Goal: Task Accomplishment & Management: Manage account settings

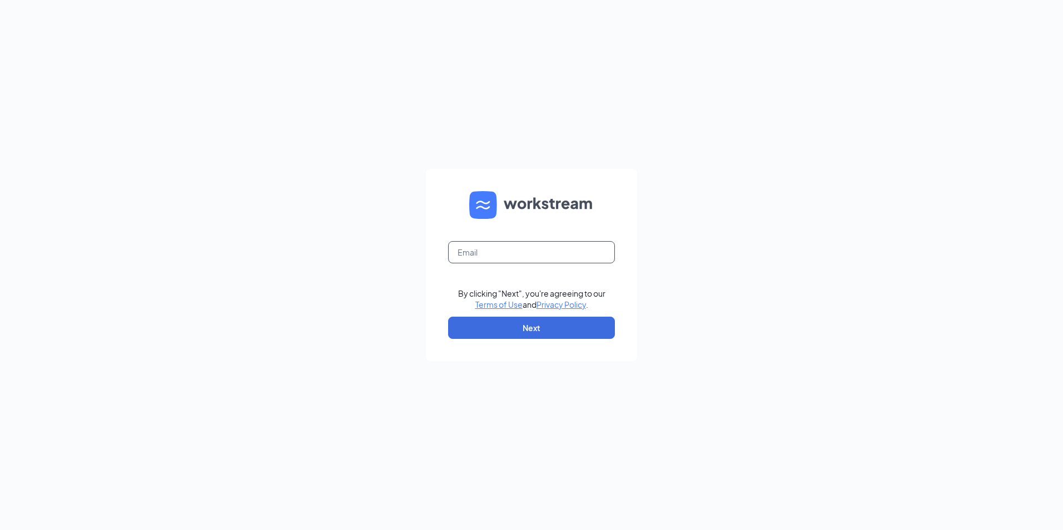
click at [486, 254] on input "text" at bounding box center [531, 252] width 167 height 22
type input "ljs70235@ljsilvers.com"
click at [530, 329] on button "Next" at bounding box center [531, 328] width 167 height 22
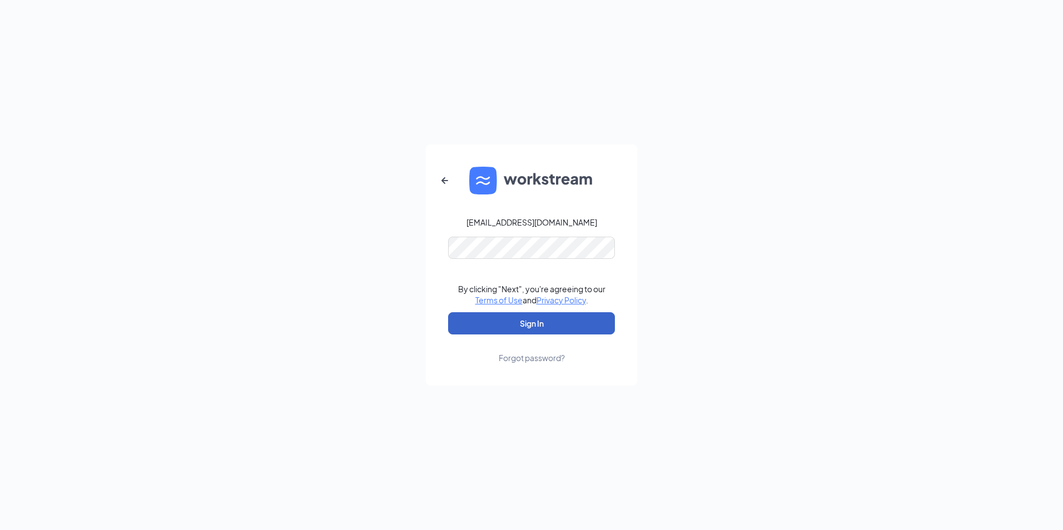
click at [578, 331] on button "Sign In" at bounding box center [531, 323] width 167 height 22
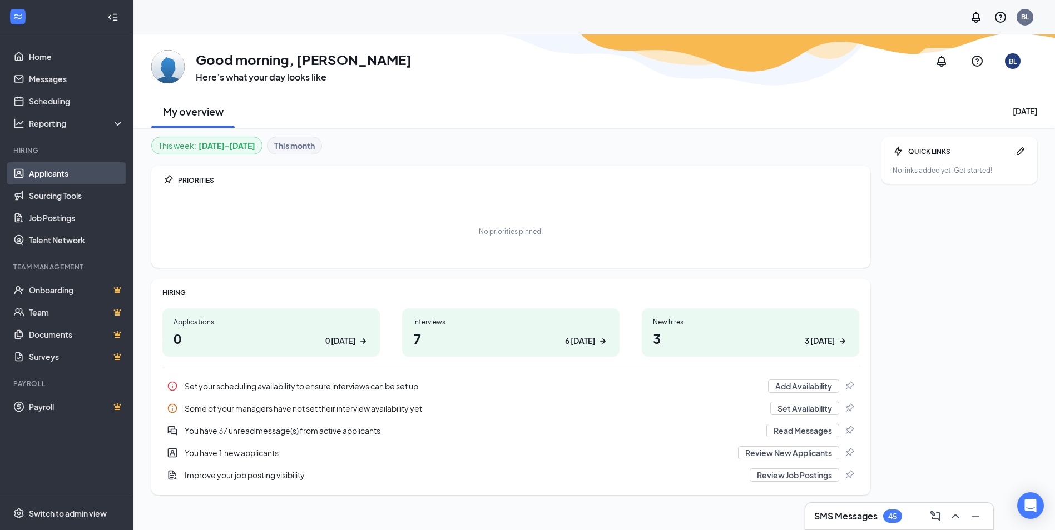
click at [49, 176] on link "Applicants" at bounding box center [76, 173] width 95 height 22
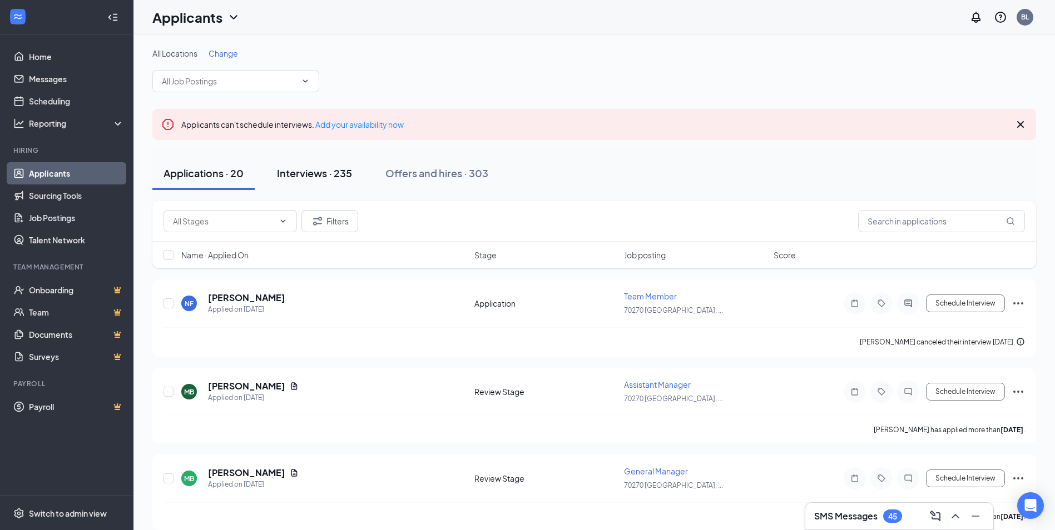
click at [317, 175] on div "Interviews · 235" at bounding box center [314, 173] width 75 height 14
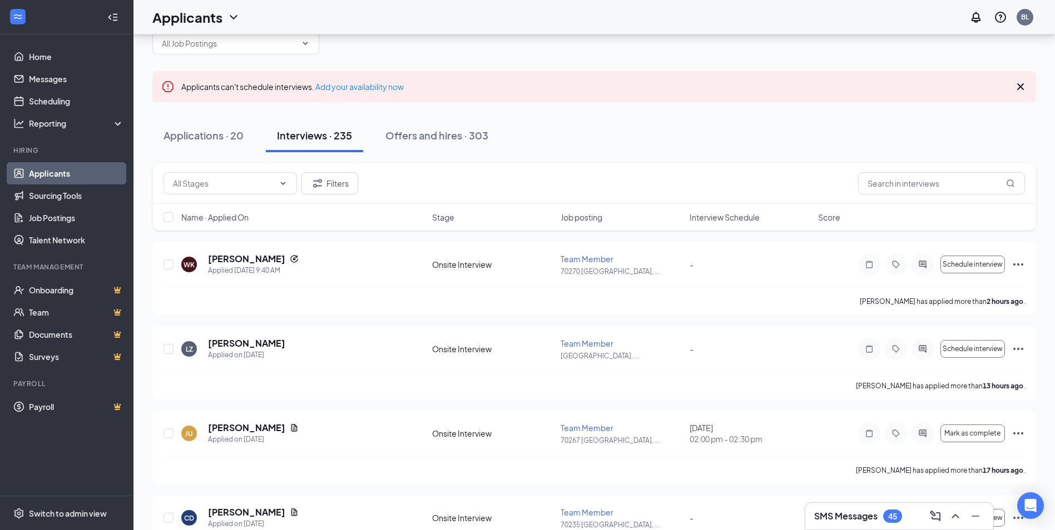
scroll to position [111, 0]
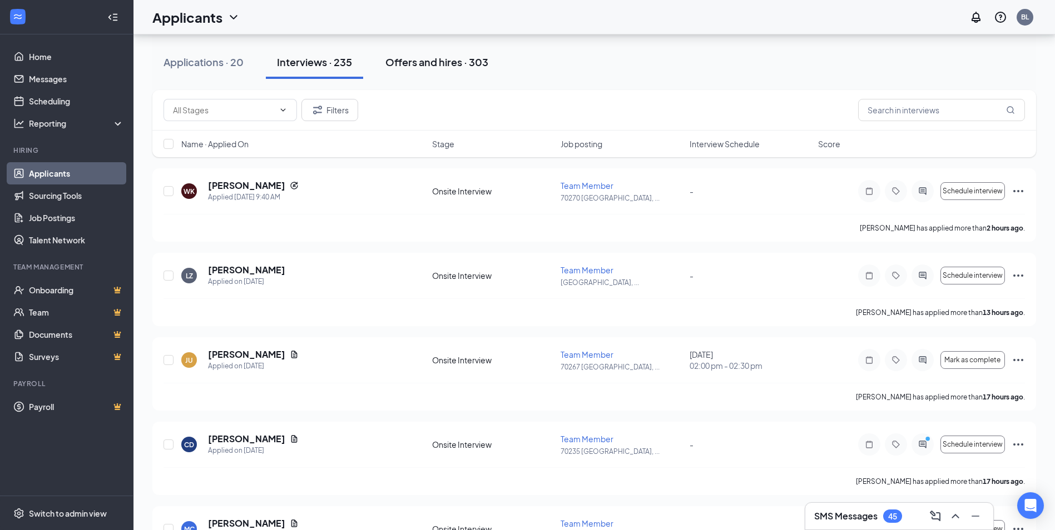
click at [423, 58] on div "Offers and hires · 303" at bounding box center [436, 62] width 103 height 14
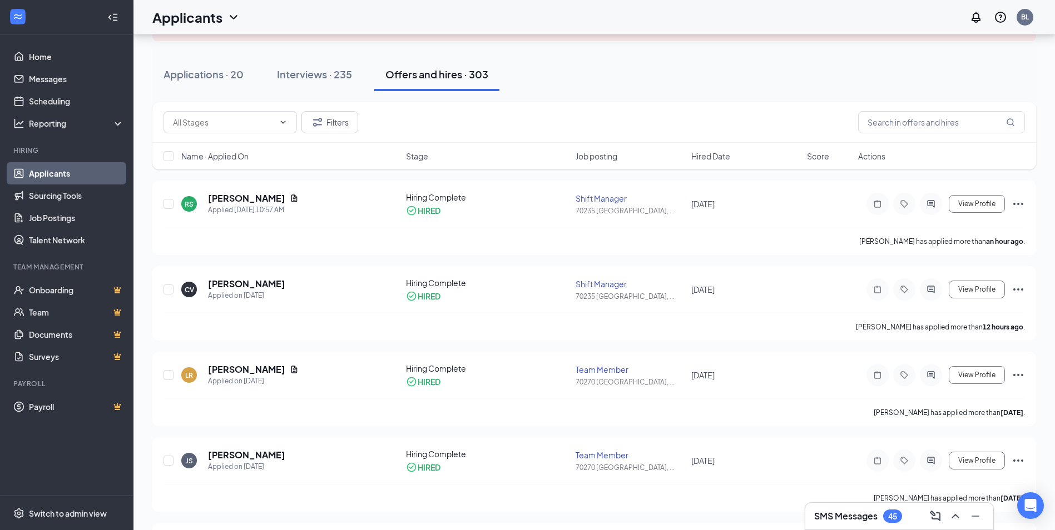
scroll to position [111, 0]
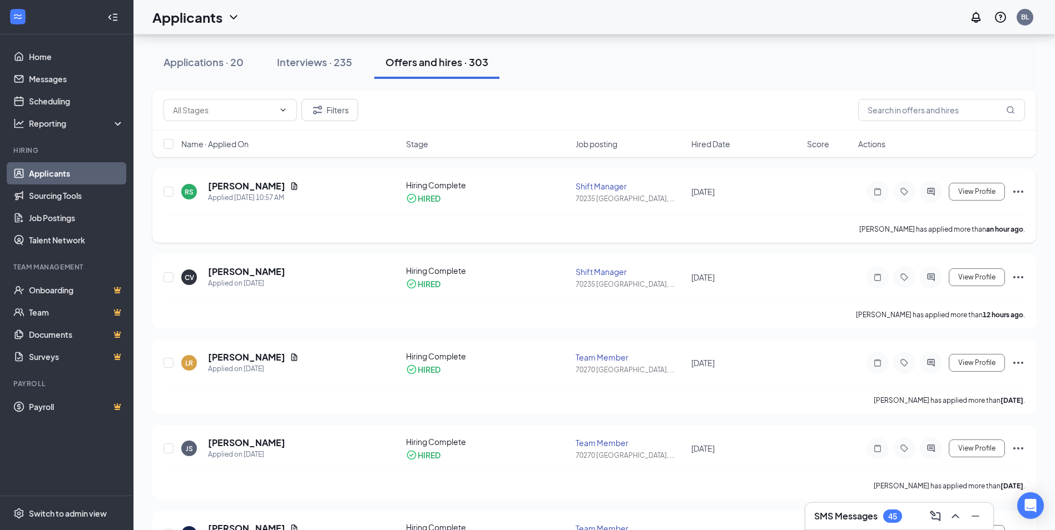
click at [1020, 192] on icon "Ellipses" at bounding box center [1017, 191] width 13 height 13
click at [646, 70] on div "Applications · 20 Interviews · 235 Offers and hires · 303" at bounding box center [593, 62] width 883 height 33
click at [297, 357] on icon "Document" at bounding box center [294, 357] width 6 height 7
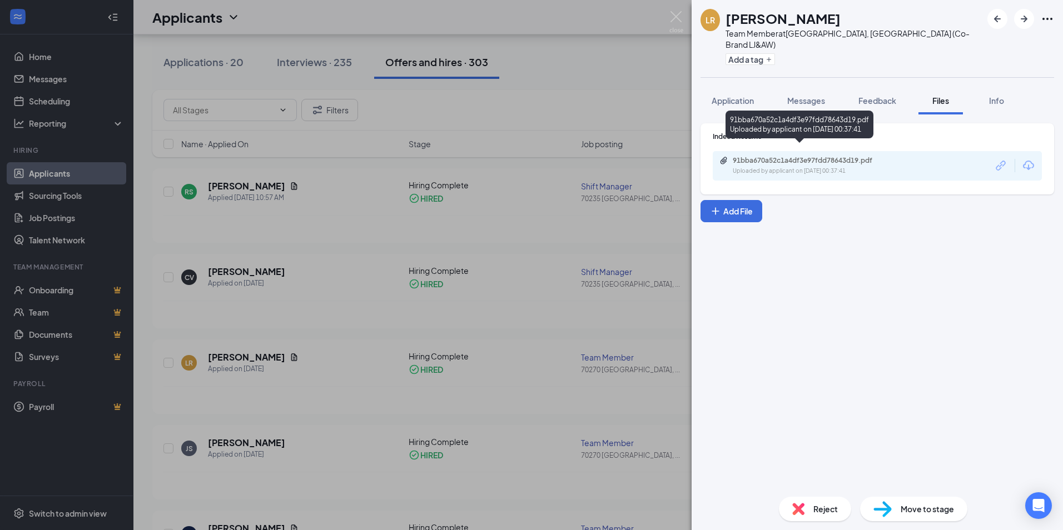
click at [841, 156] on div "91bba670a52c1a4df3e97fdd78643d19.pdf" at bounding box center [811, 160] width 156 height 9
click at [673, 19] on img at bounding box center [676, 22] width 14 height 22
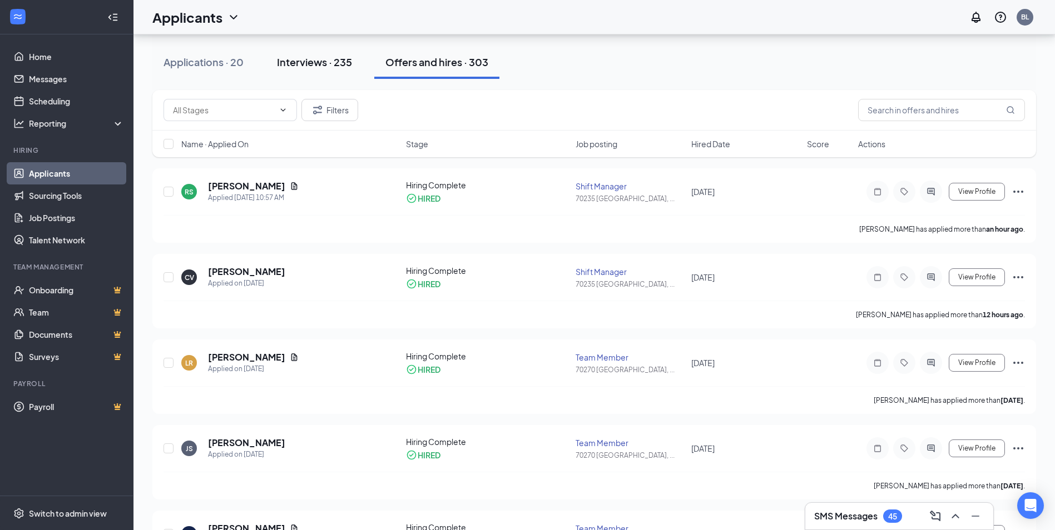
click at [289, 65] on div "Interviews · 235" at bounding box center [314, 62] width 75 height 14
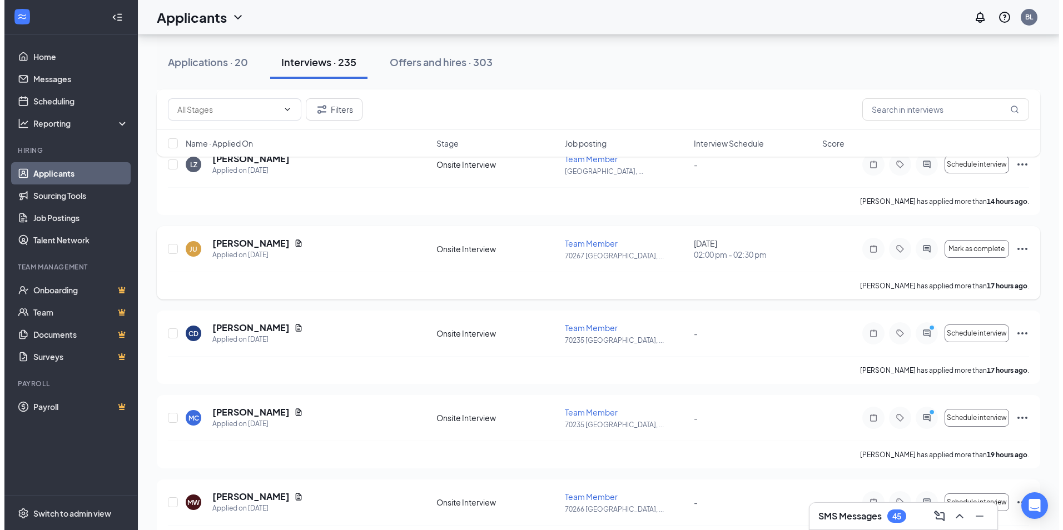
scroll to position [278, 0]
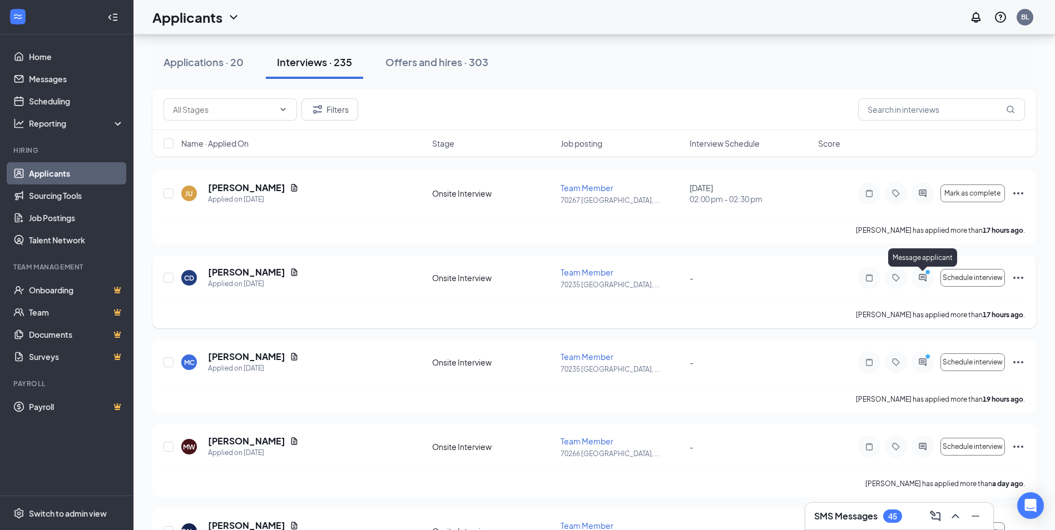
click at [928, 279] on icon "ActiveChat" at bounding box center [922, 278] width 13 height 9
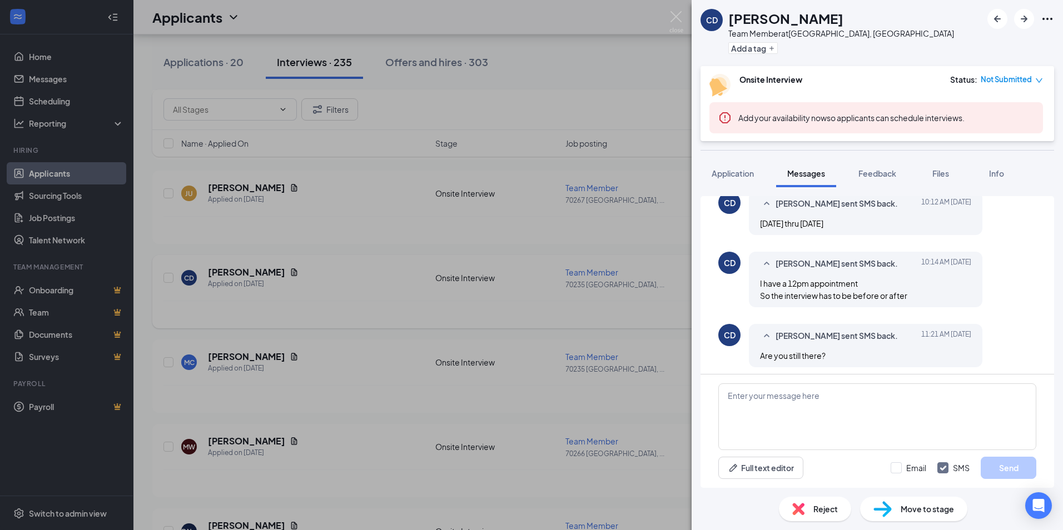
scroll to position [481, 0]
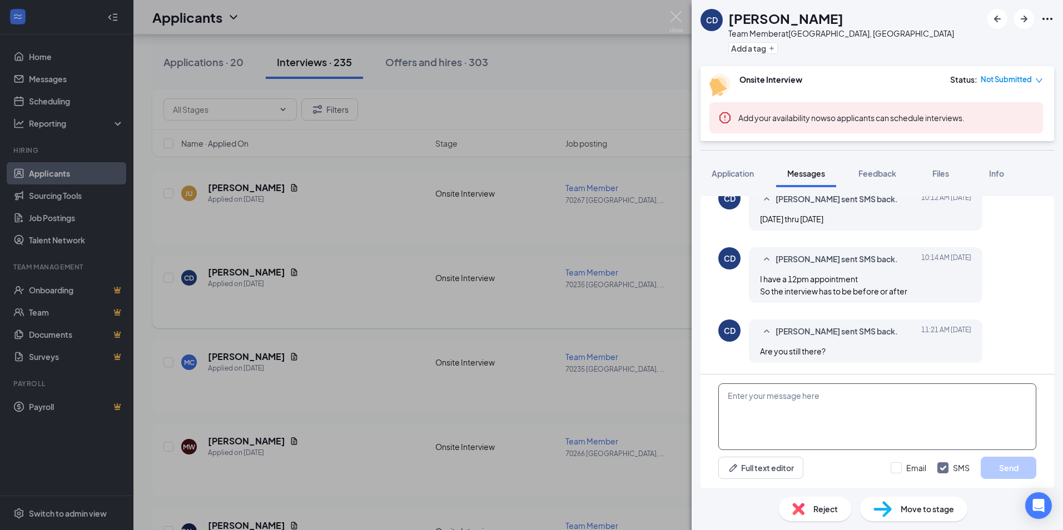
click at [737, 392] on textarea at bounding box center [877, 417] width 318 height 67
type textarea "No i'm at the Commerce location right now"
click at [997, 469] on button "Send" at bounding box center [1009, 468] width 56 height 22
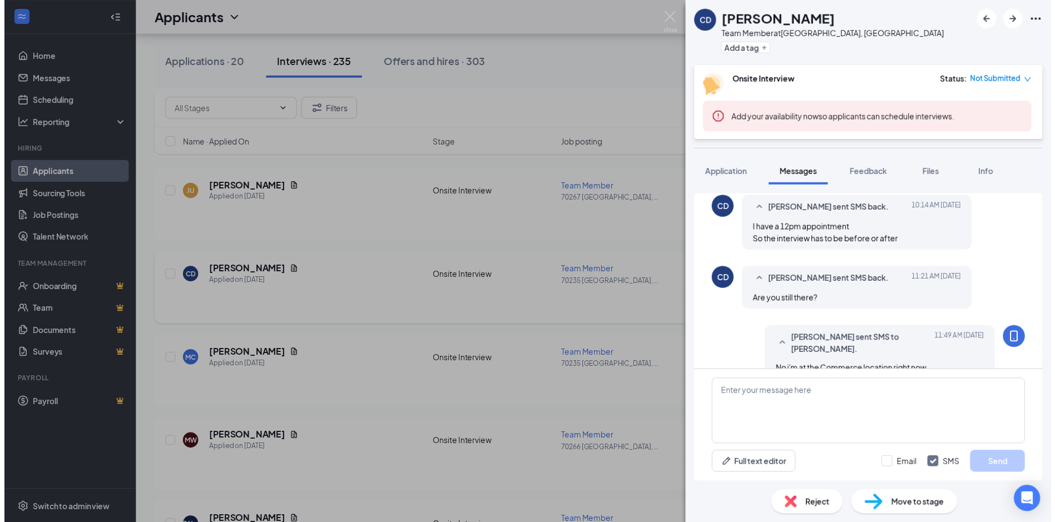
scroll to position [553, 0]
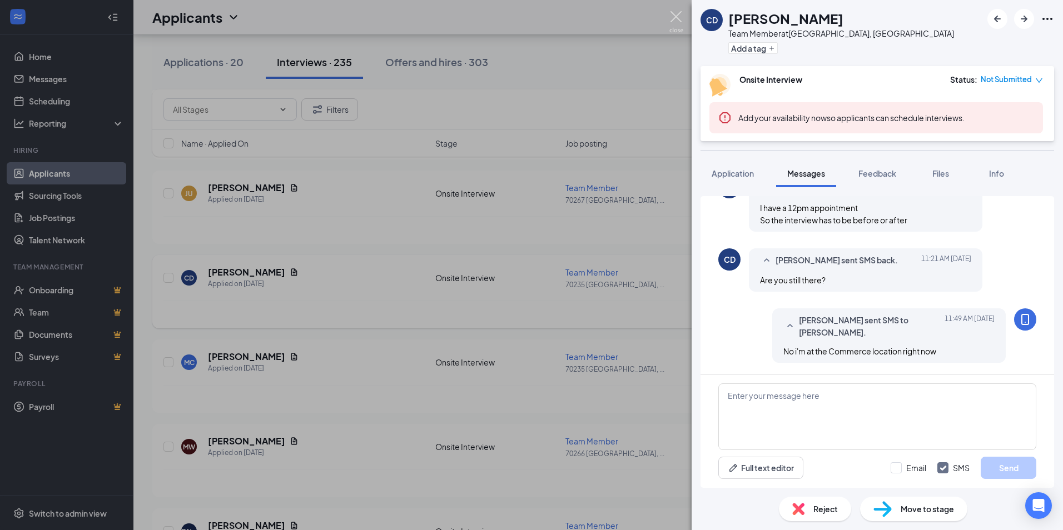
click at [675, 18] on img at bounding box center [676, 22] width 14 height 22
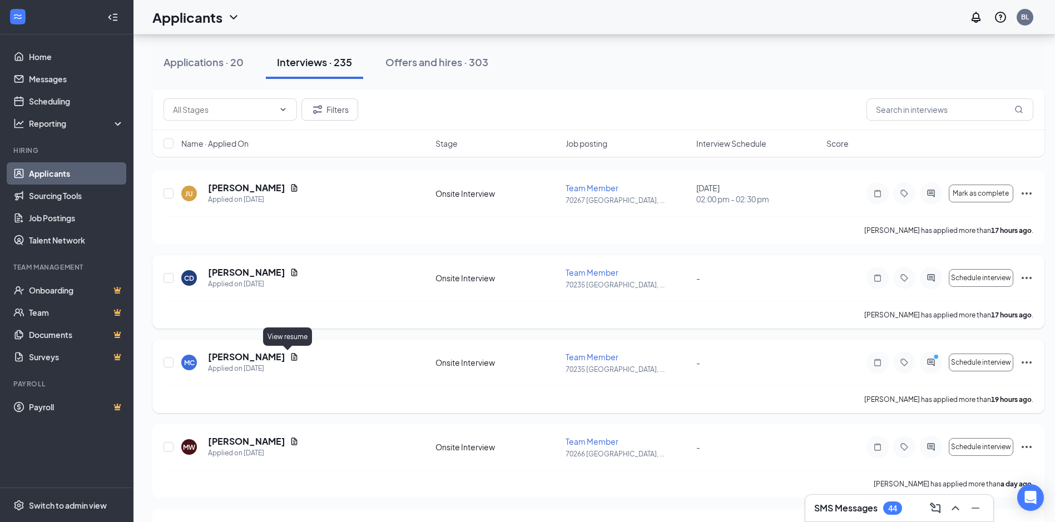
click at [291, 359] on icon "Document" at bounding box center [294, 356] width 6 height 7
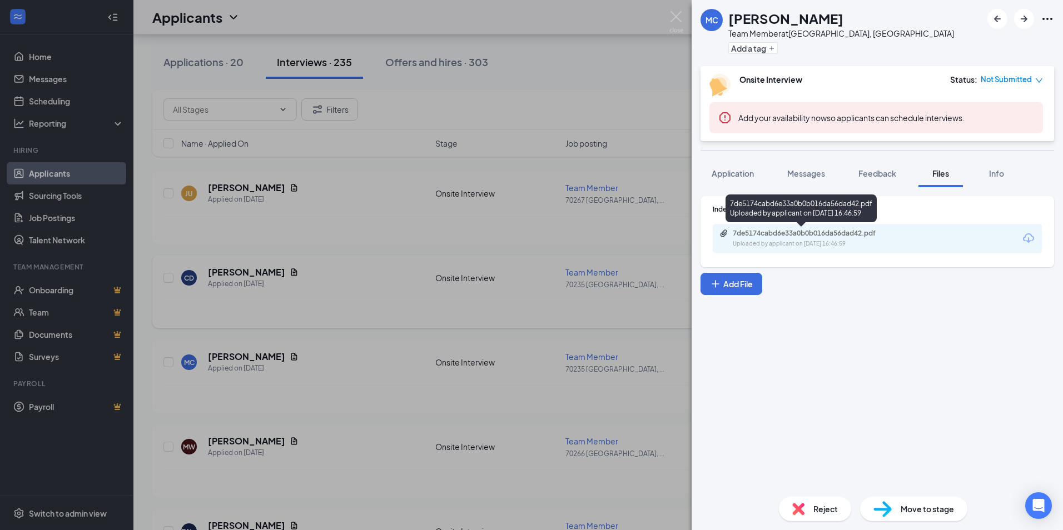
click at [773, 237] on div "7de5174cabd6e33a0b0b016da56dad42.pdf" at bounding box center [811, 233] width 156 height 9
click at [674, 17] on img at bounding box center [676, 22] width 14 height 22
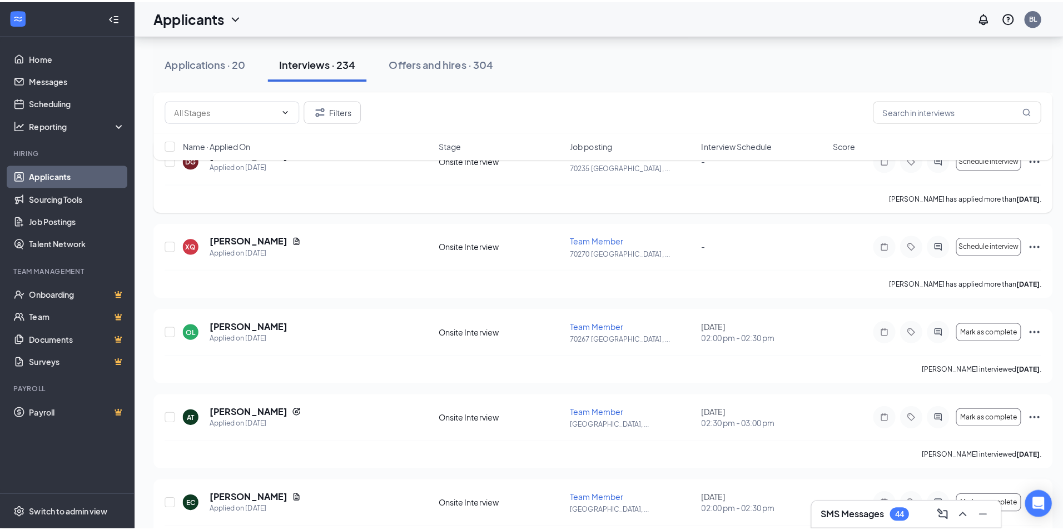
scroll to position [5448, 0]
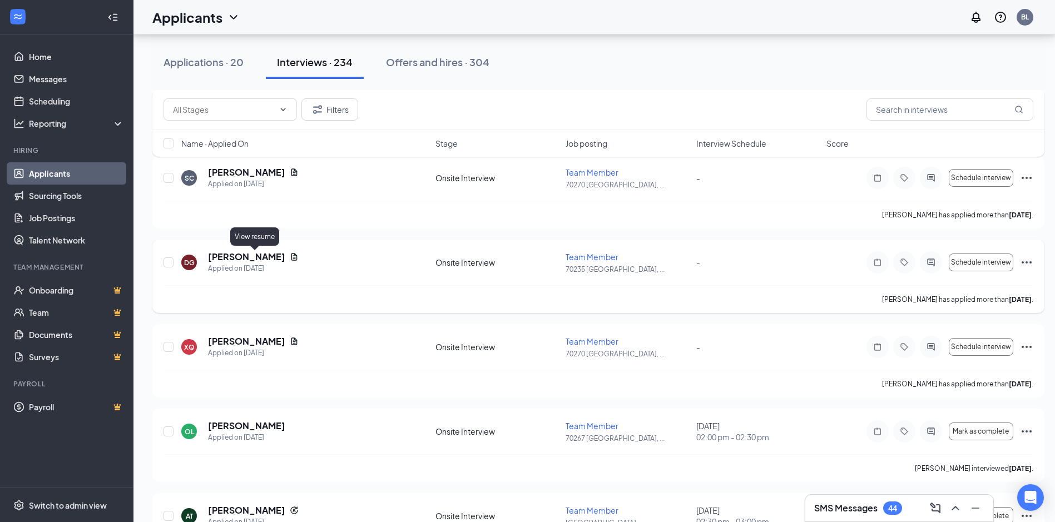
click at [291, 255] on icon "Document" at bounding box center [294, 256] width 6 height 7
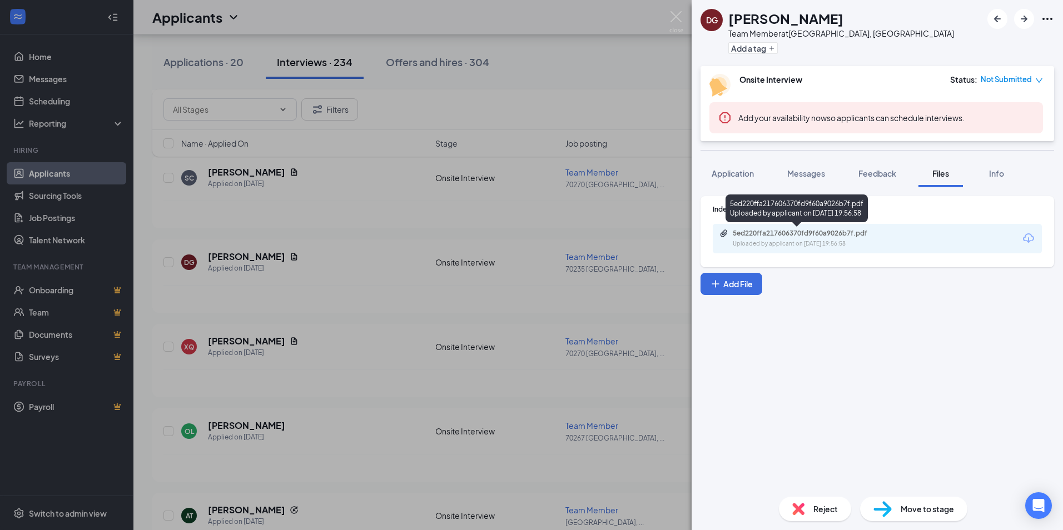
click at [822, 239] on div "5ed220ffa217606370fd9f60a9026b7f.pdf Uploaded by applicant on [DATE] 19:56:58" at bounding box center [809, 238] width 180 height 19
click at [677, 13] on img at bounding box center [676, 22] width 14 height 22
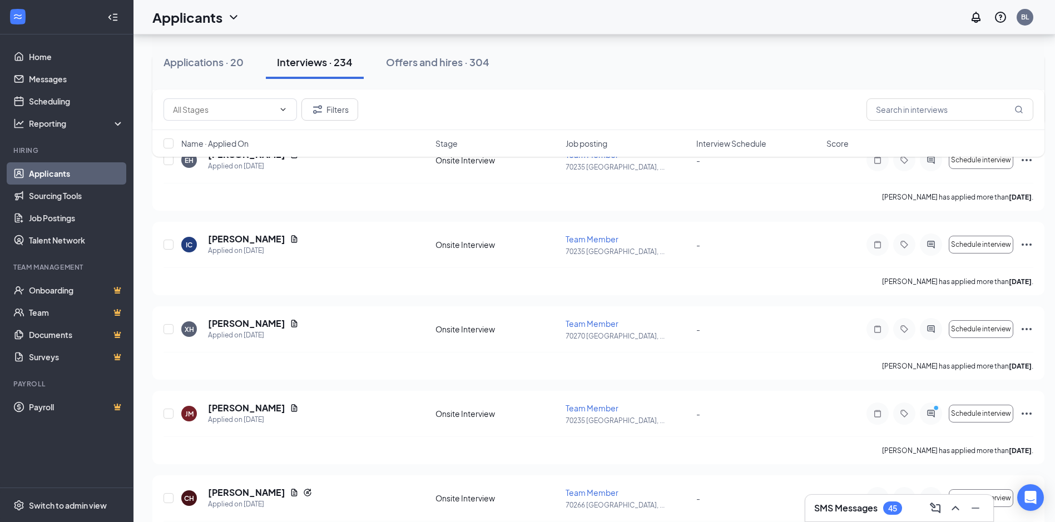
scroll to position [6171, 0]
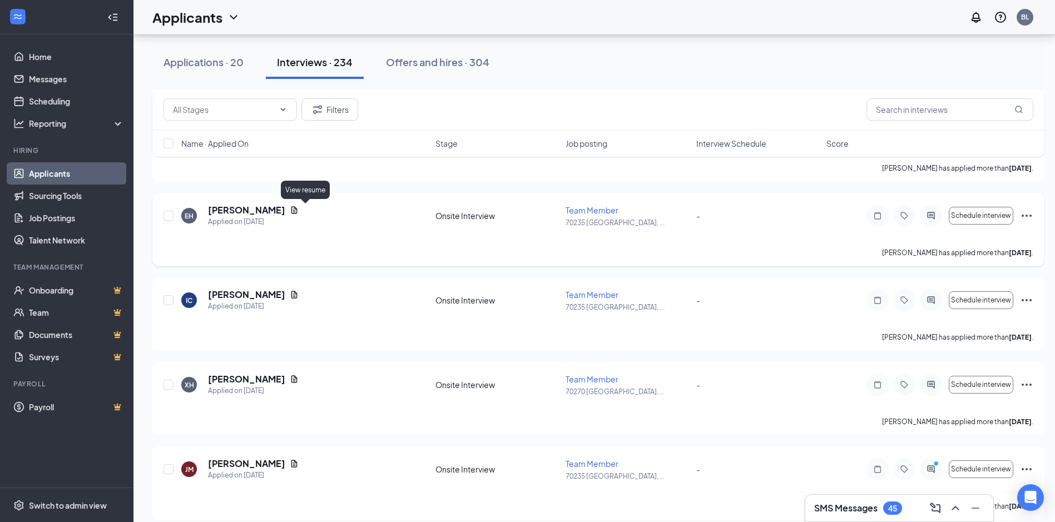
click at [297, 209] on icon "Document" at bounding box center [294, 209] width 6 height 7
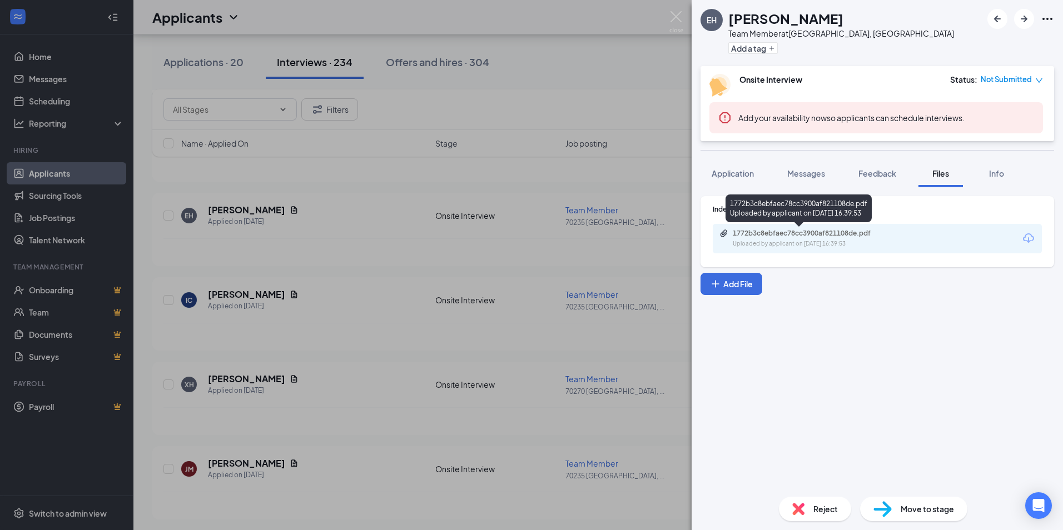
click at [866, 234] on div "1772b3c8ebfaec78cc3900af821108de.pdf" at bounding box center [811, 233] width 156 height 9
click at [673, 14] on img at bounding box center [676, 22] width 14 height 22
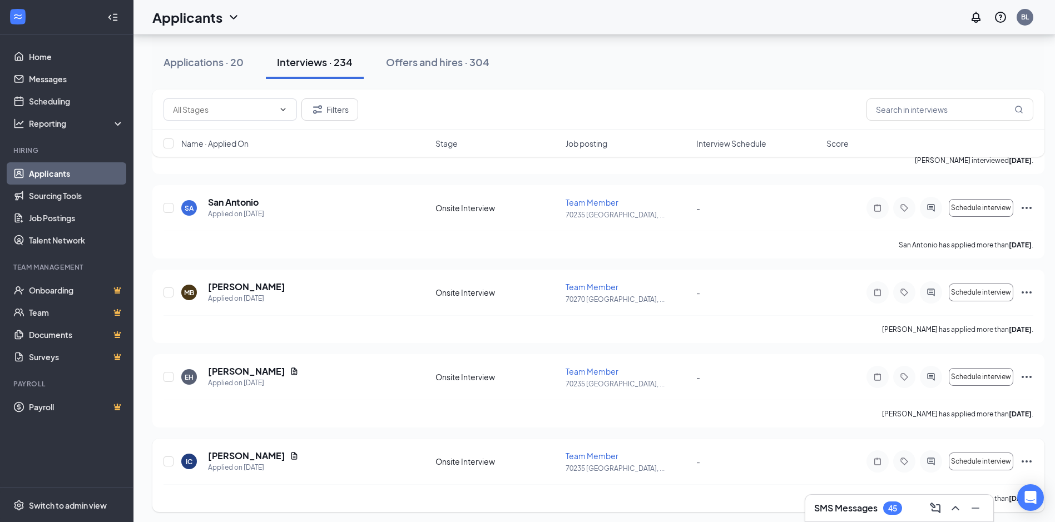
scroll to position [5838, 0]
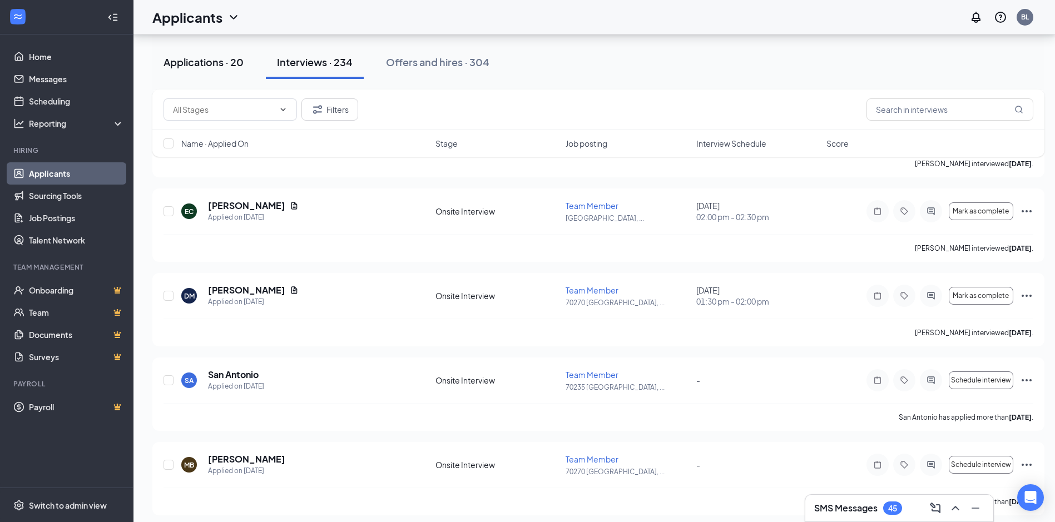
click at [185, 58] on div "Applications · 20" at bounding box center [203, 62] width 80 height 14
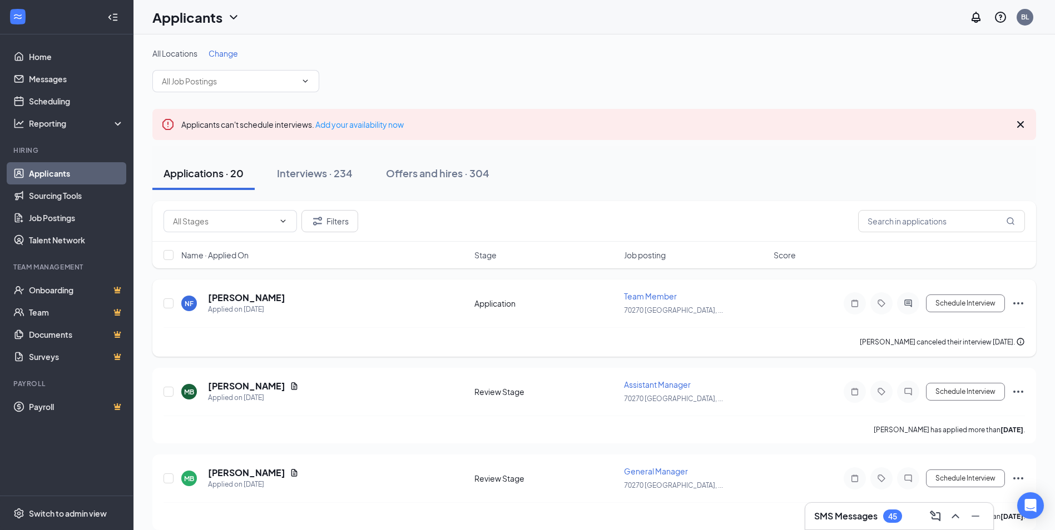
click at [1022, 302] on icon "Ellipses" at bounding box center [1018, 303] width 10 height 2
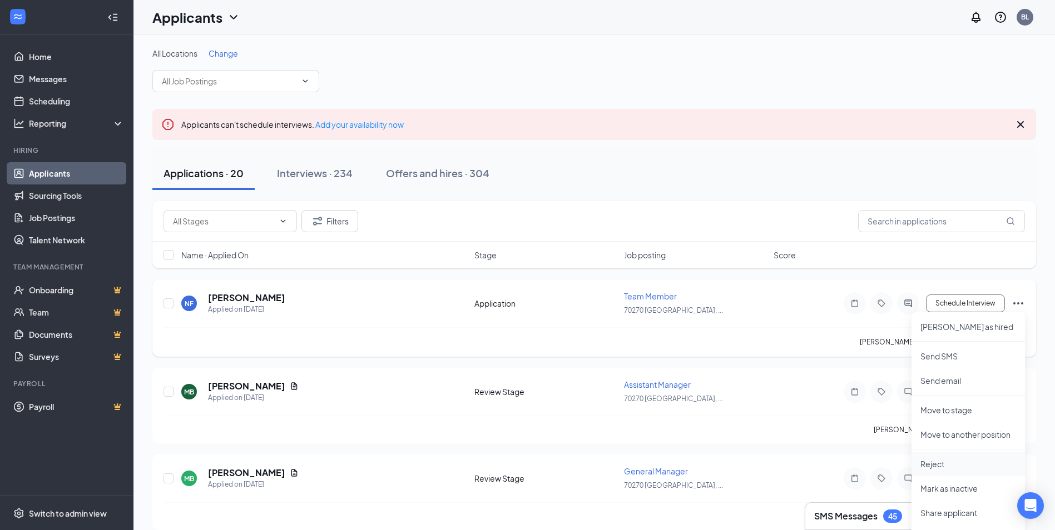
click at [936, 467] on p "Reject" at bounding box center [968, 464] width 96 height 11
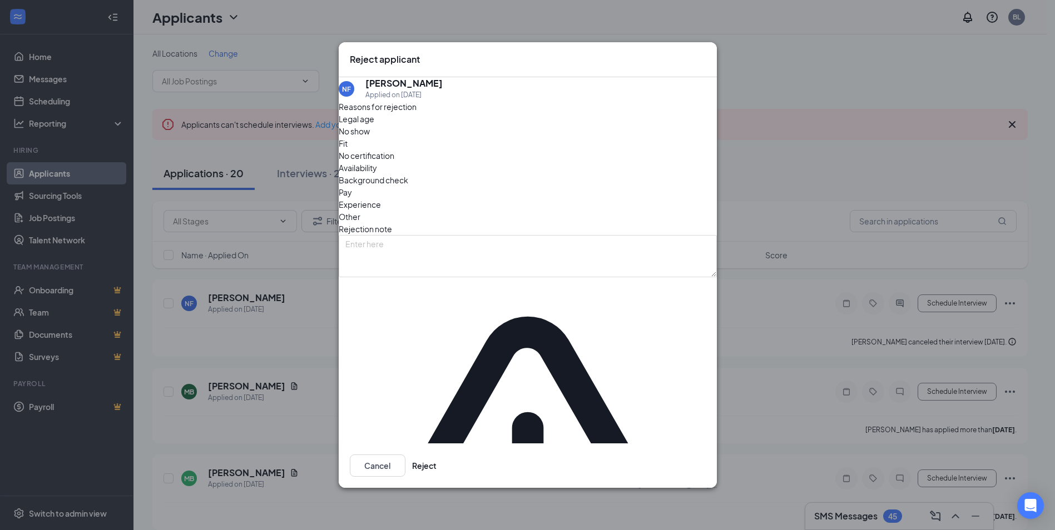
click at [360, 218] on span "Other" at bounding box center [350, 217] width 22 height 12
click at [365, 264] on textarea at bounding box center [528, 256] width 378 height 42
type textarea "Was let go for lack of attendance"
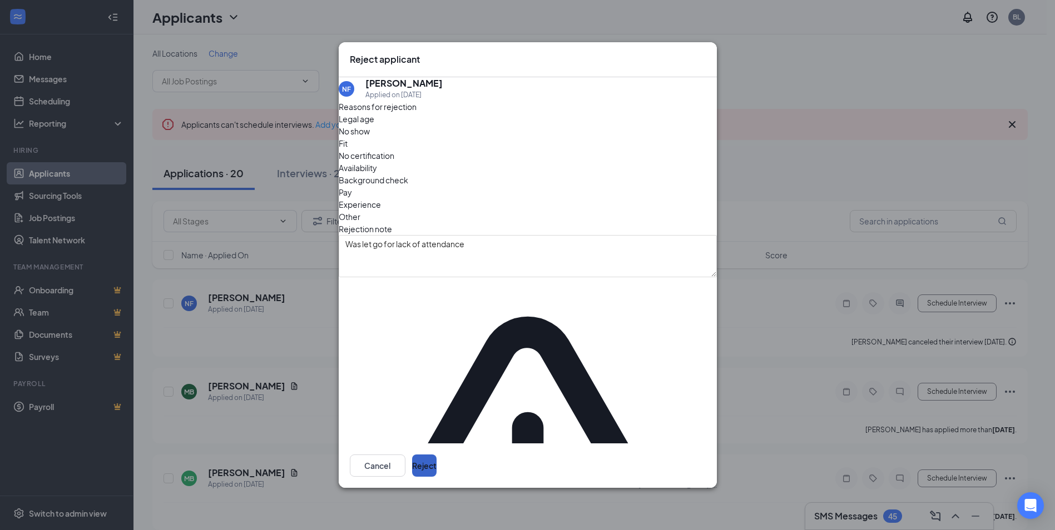
click at [436, 455] on button "Reject" at bounding box center [424, 466] width 24 height 22
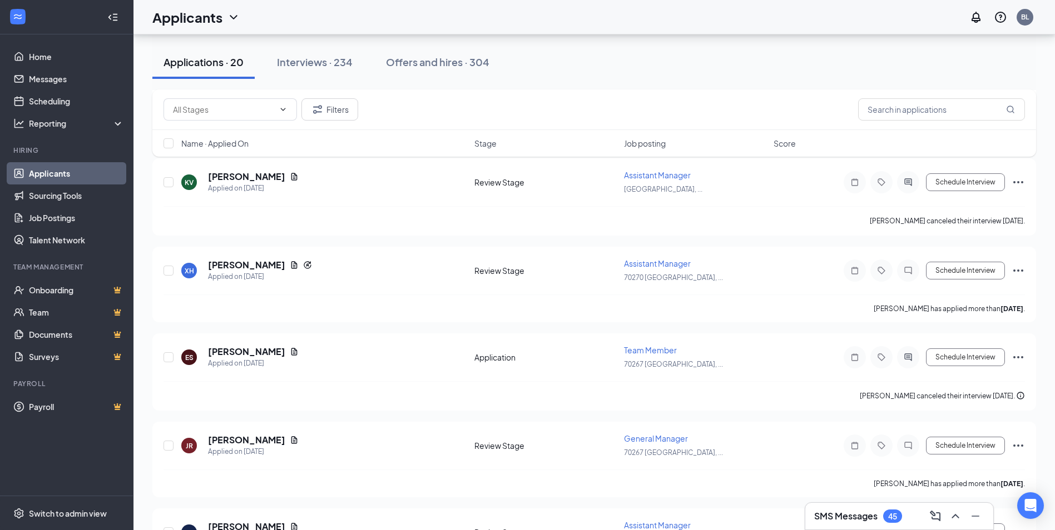
scroll to position [579, 0]
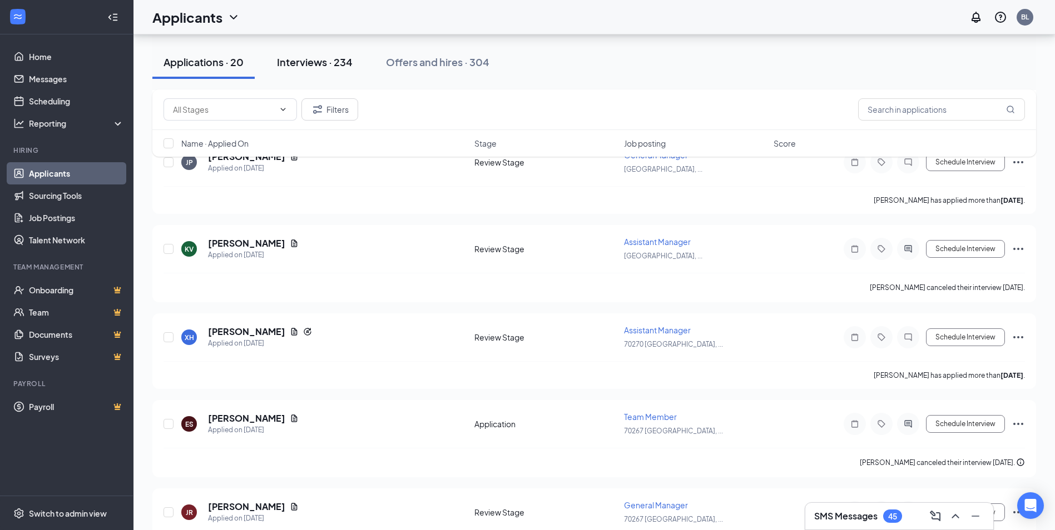
click at [306, 62] on div "Interviews · 234" at bounding box center [315, 62] width 76 height 14
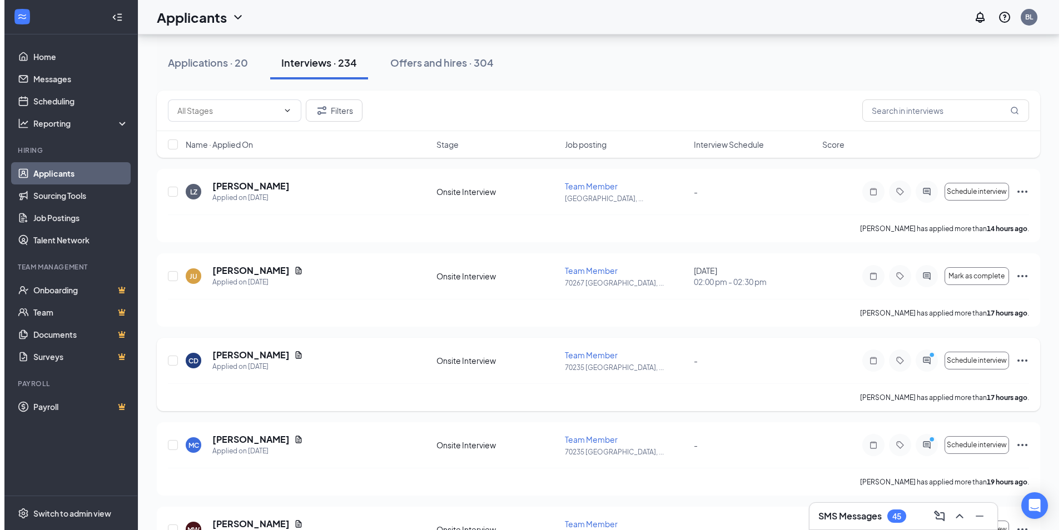
scroll to position [111, 0]
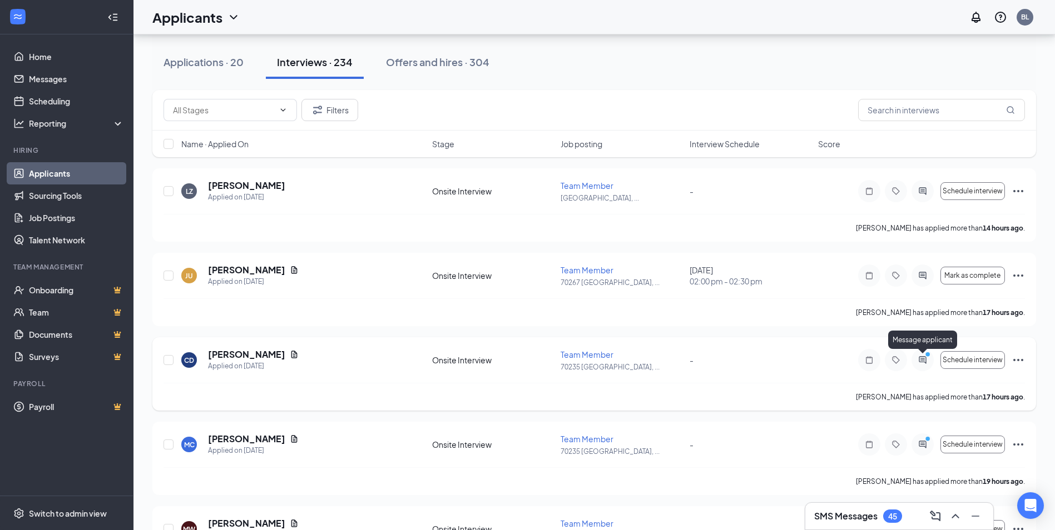
click at [922, 359] on icon "PrimaryDot" at bounding box center [928, 355] width 13 height 9
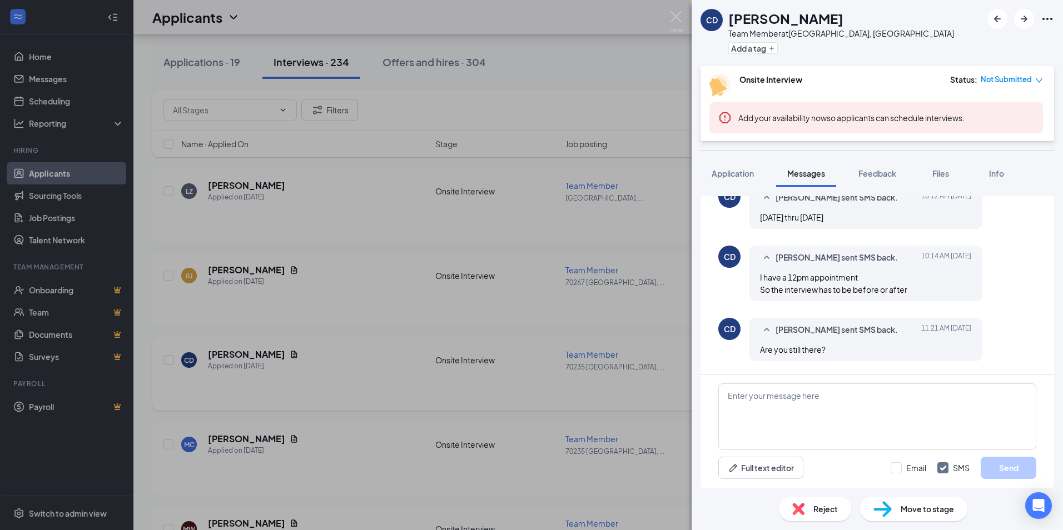
scroll to position [481, 0]
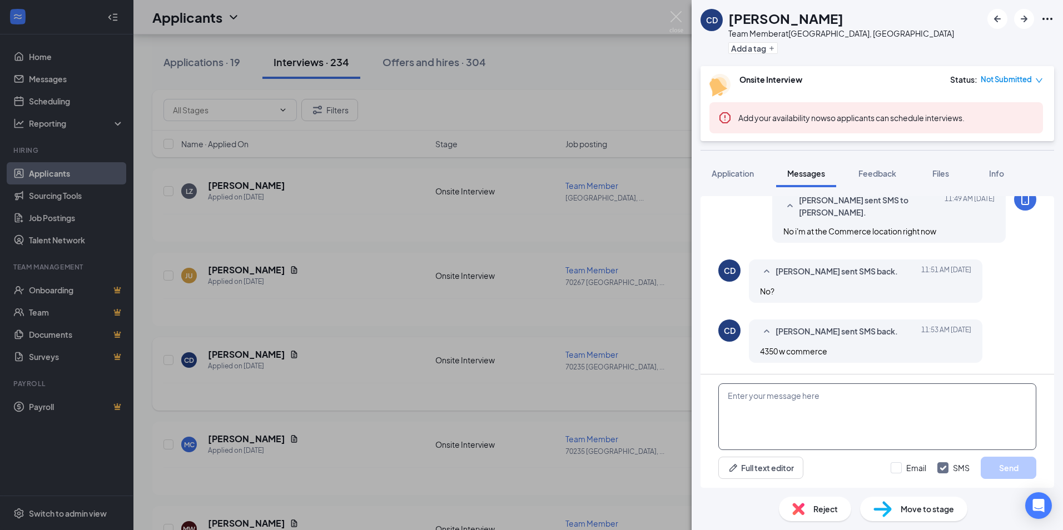
click at [739, 391] on textarea at bounding box center [877, 417] width 318 height 67
type textarea "Yes, my store will be opening soon, but i need to start hiring and getting them…"
click at [1012, 459] on button "Send" at bounding box center [1009, 468] width 56 height 22
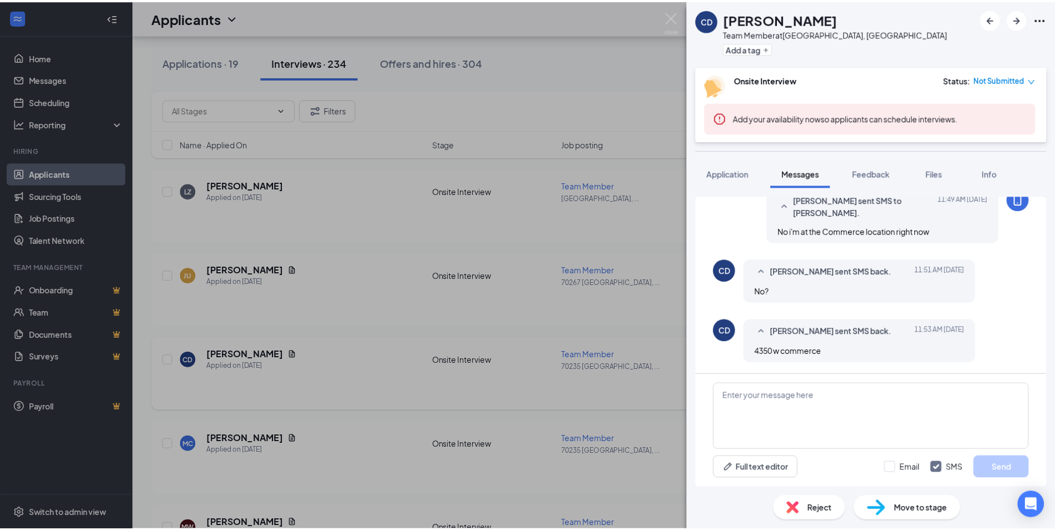
scroll to position [565, 0]
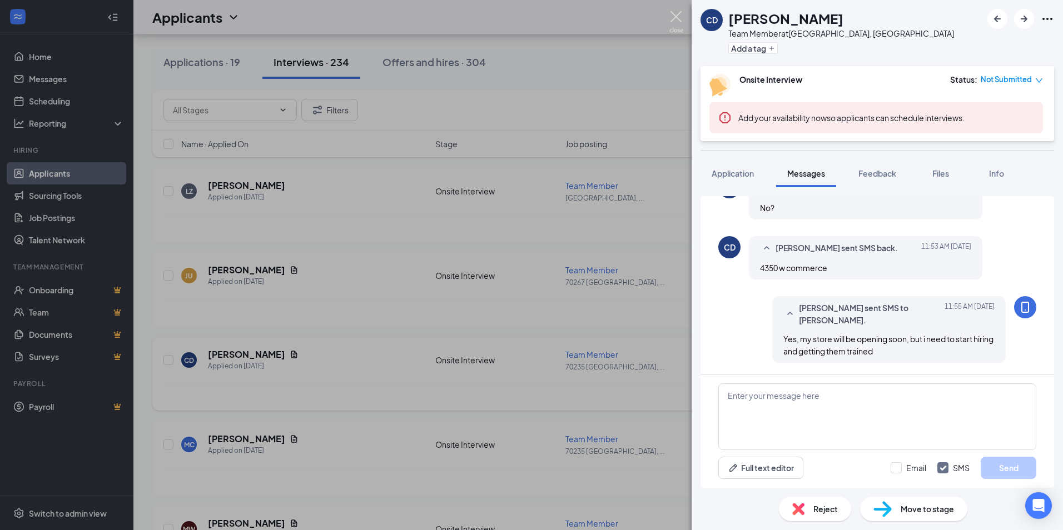
click at [669, 17] on img at bounding box center [676, 22] width 14 height 22
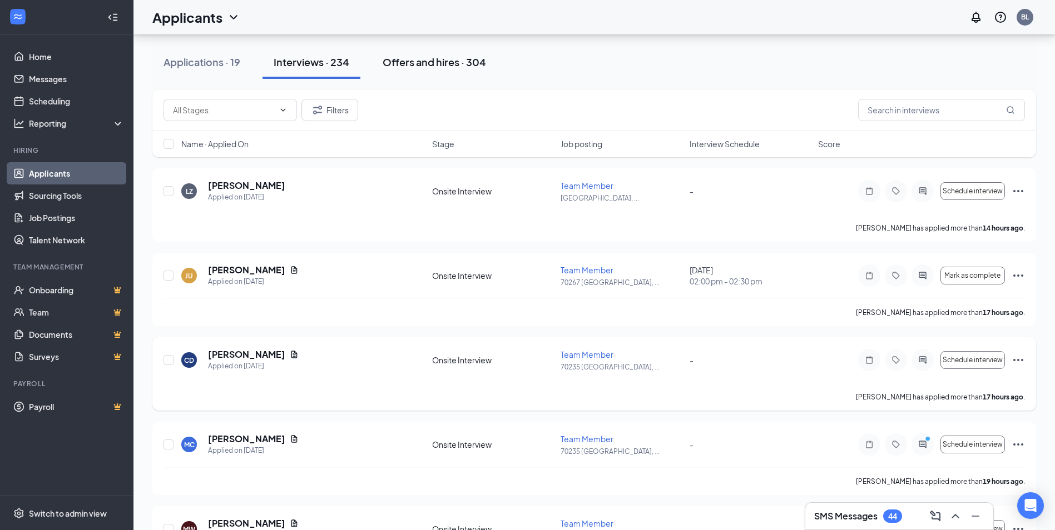
click at [441, 58] on div "Offers and hires · 304" at bounding box center [433, 62] width 103 height 14
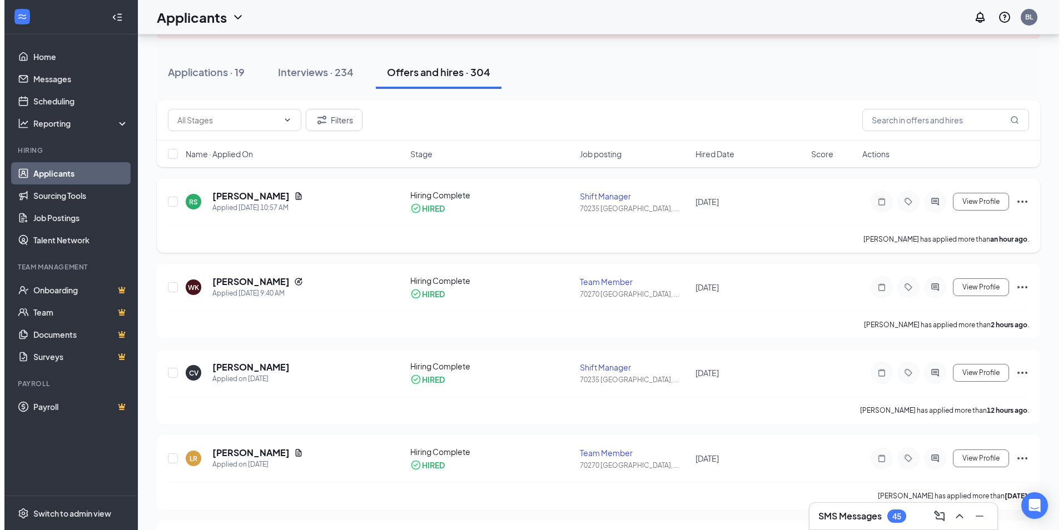
scroll to position [111, 0]
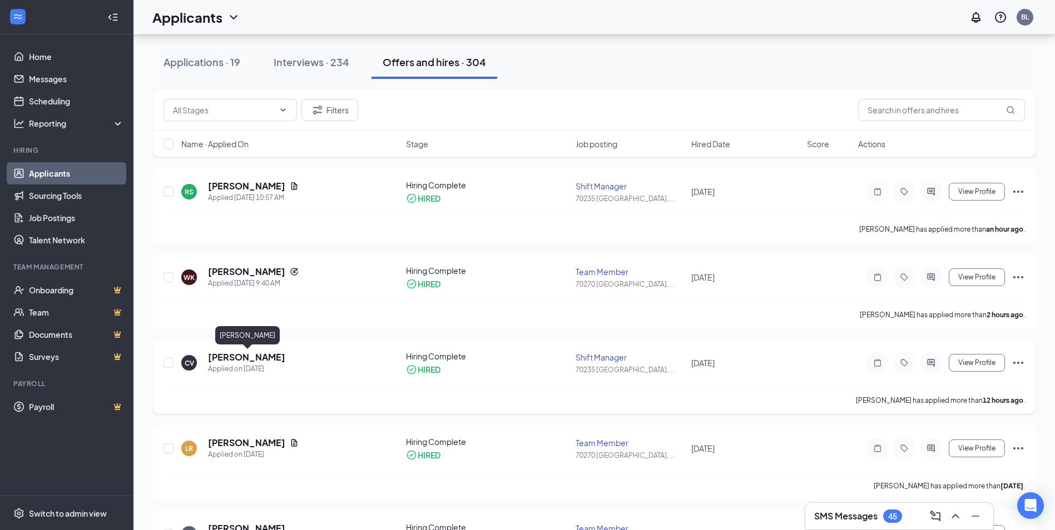
click at [246, 363] on h5 "[PERSON_NAME]" at bounding box center [246, 357] width 77 height 12
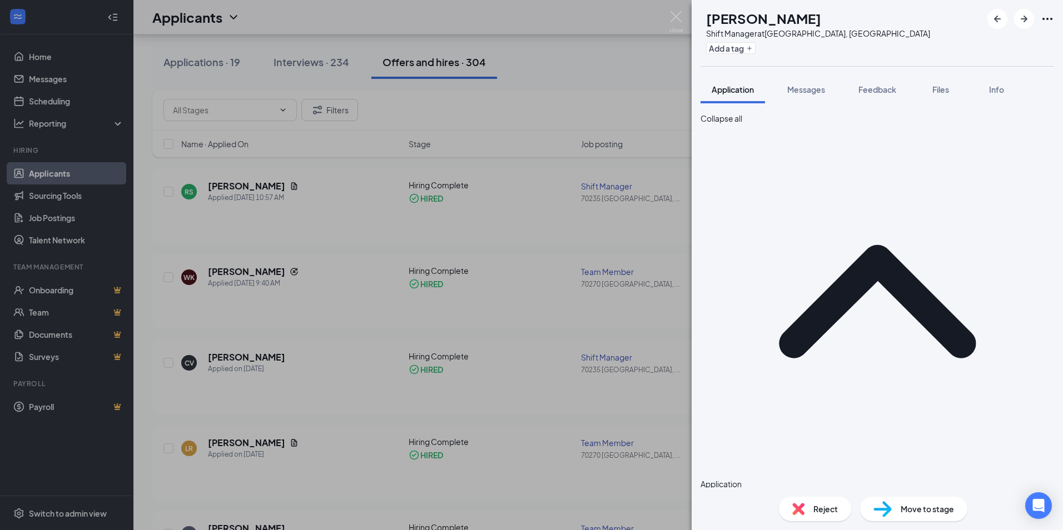
click at [676, 12] on img at bounding box center [676, 22] width 14 height 22
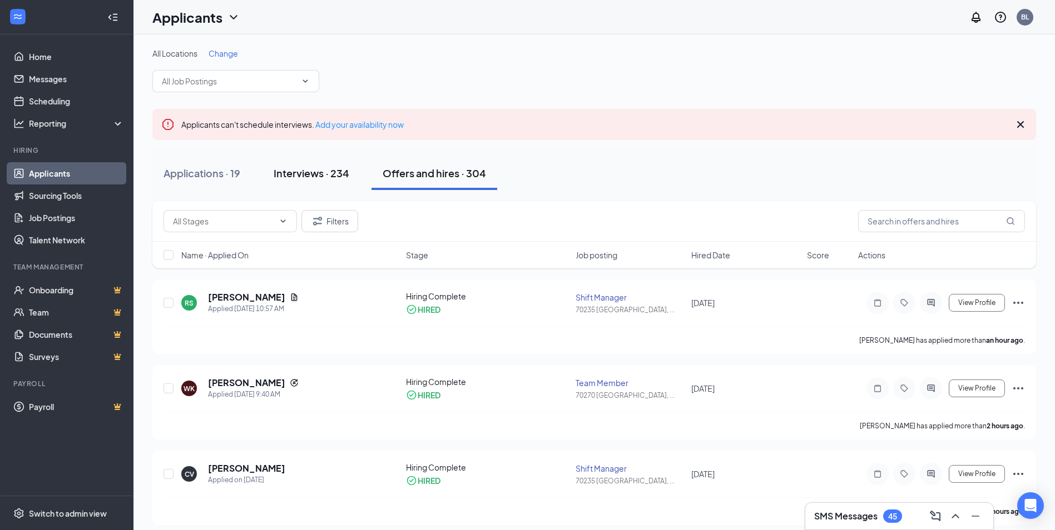
click at [301, 183] on button "Interviews · 234" at bounding box center [311, 173] width 98 height 33
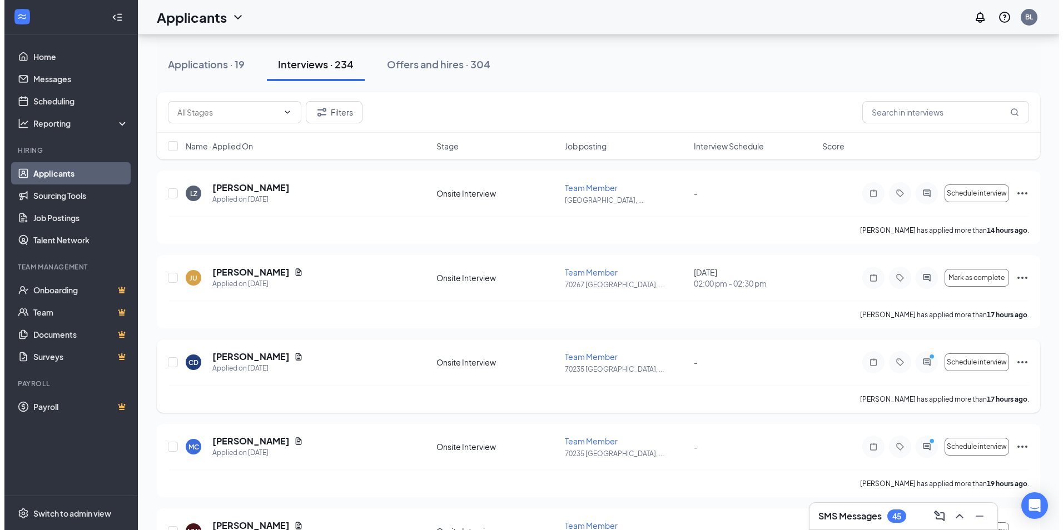
scroll to position [111, 0]
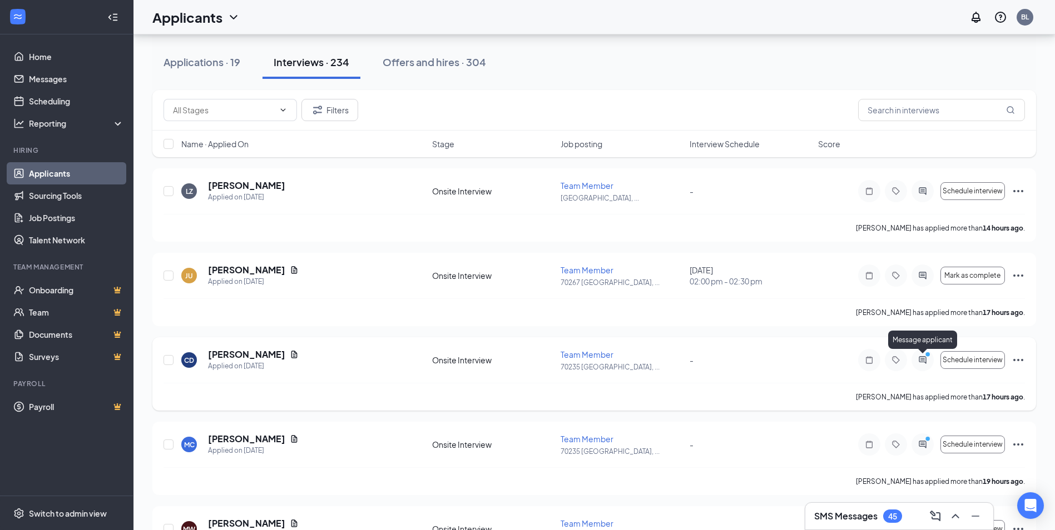
click at [920, 358] on icon "ActiveChat" at bounding box center [922, 360] width 13 height 9
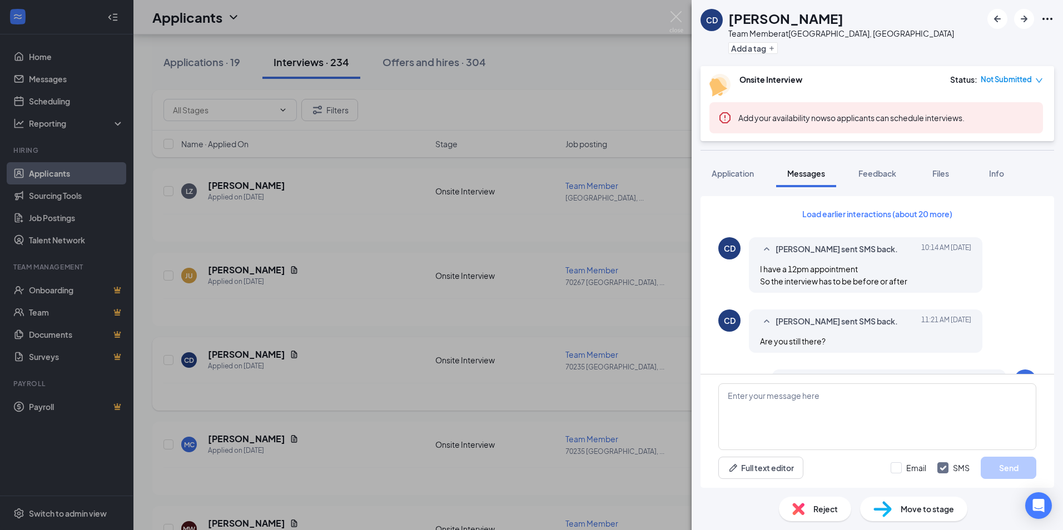
scroll to position [505, 0]
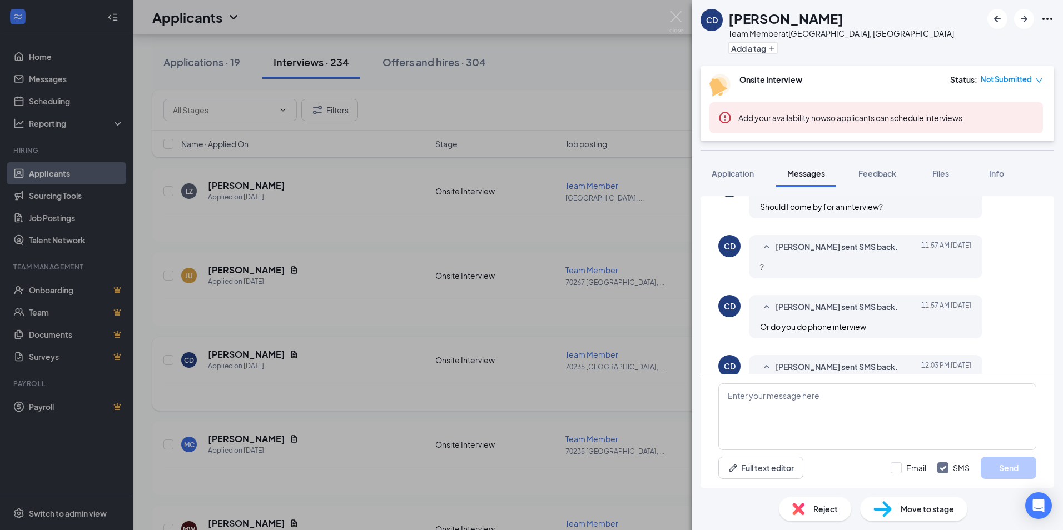
scroll to position [394, 0]
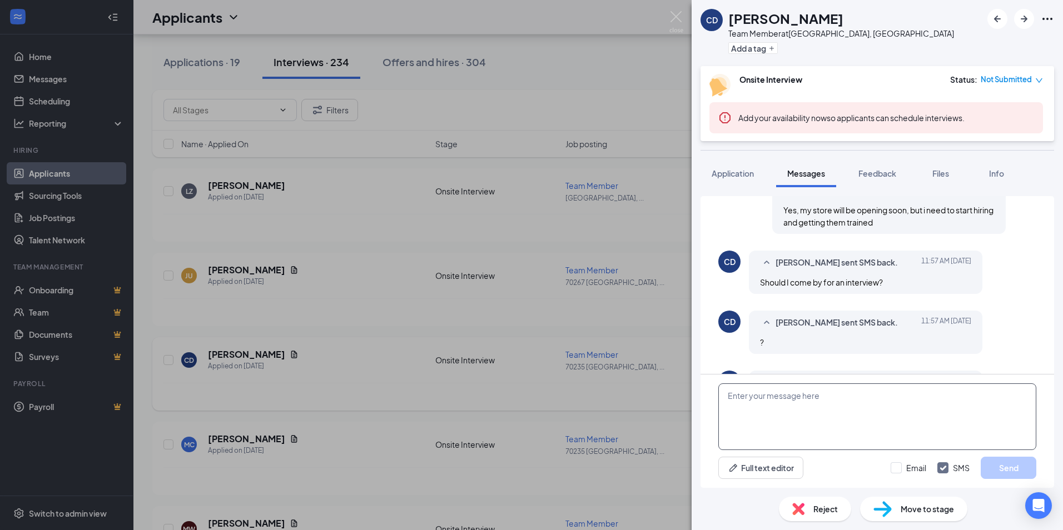
click at [737, 403] on textarea at bounding box center [877, 417] width 318 height 67
type textarea "I will get back to you later [DATE] to set up an Interview"
click at [1016, 464] on button "Send" at bounding box center [1009, 468] width 56 height 22
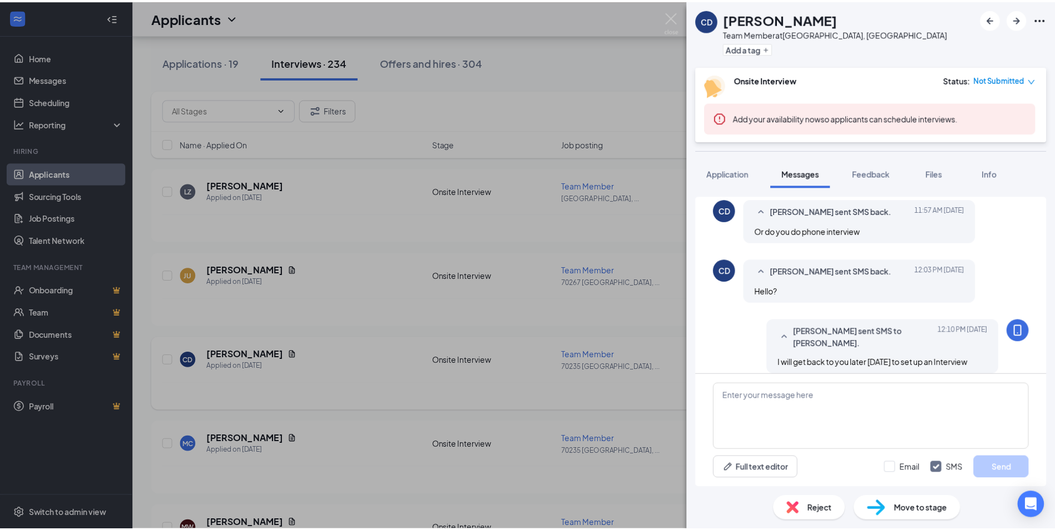
scroll to position [576, 0]
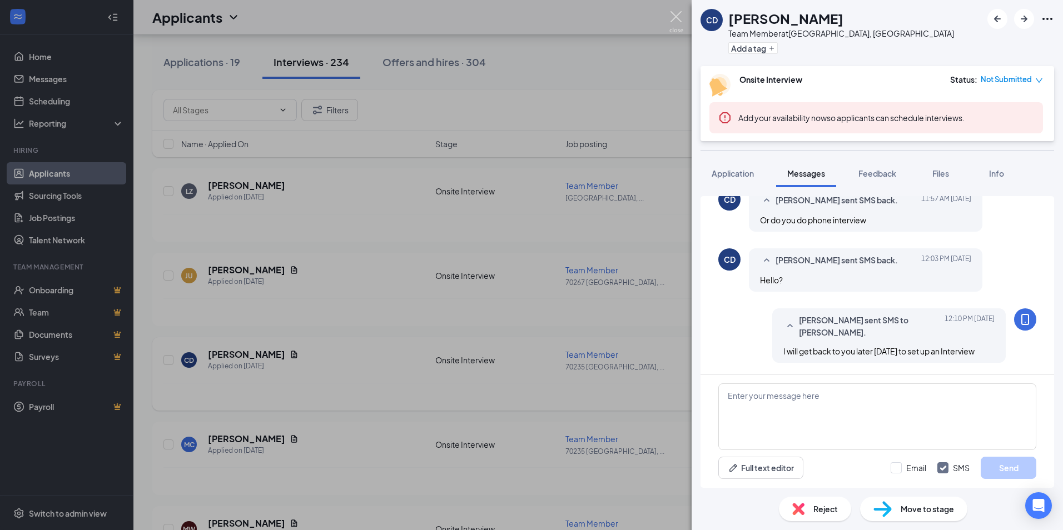
click at [675, 17] on img at bounding box center [676, 22] width 14 height 22
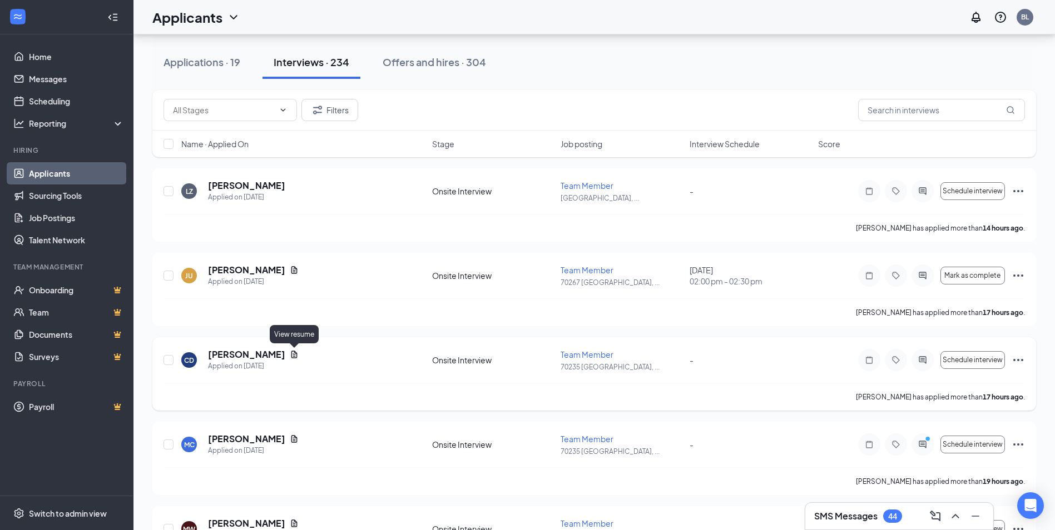
click at [294, 355] on icon "Document" at bounding box center [294, 354] width 9 height 9
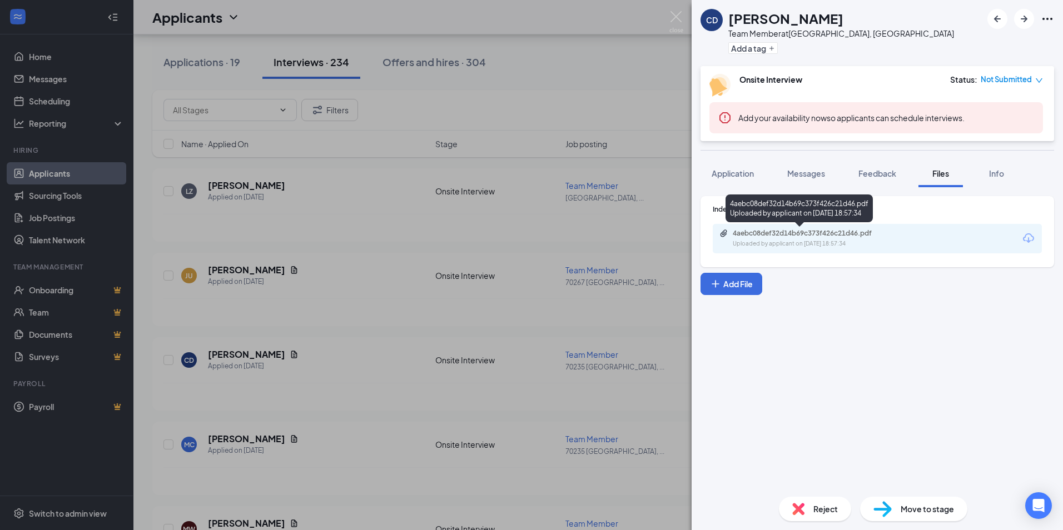
click at [829, 244] on div "Uploaded by applicant on [DATE] 18:57:34" at bounding box center [816, 244] width 167 height 9
click at [675, 16] on img at bounding box center [676, 22] width 14 height 22
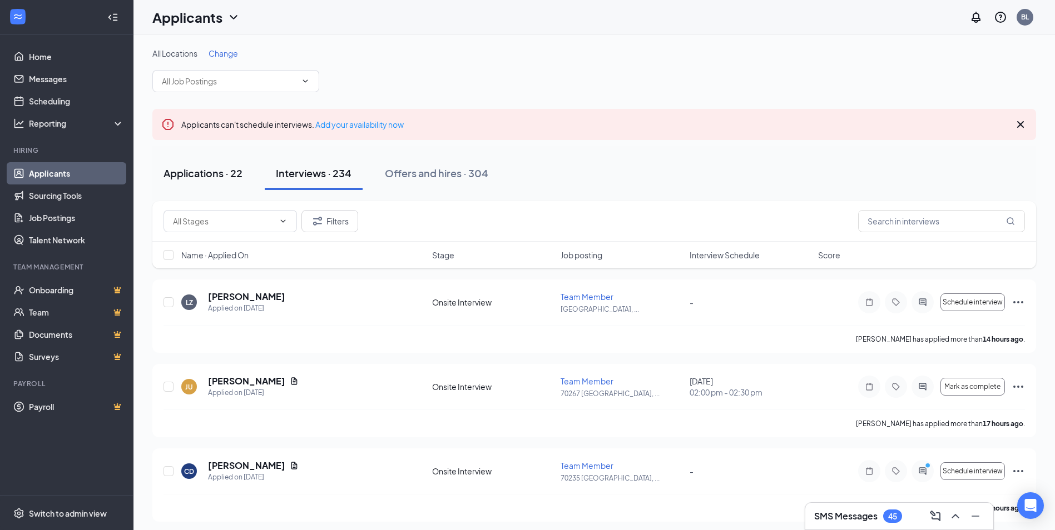
click at [190, 173] on div "Applications · 22" at bounding box center [202, 173] width 79 height 14
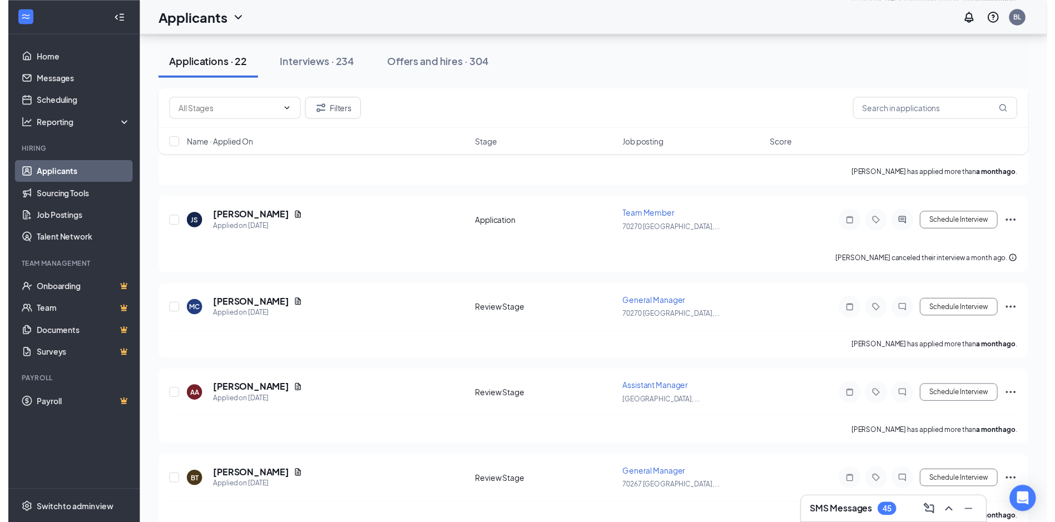
scroll to position [1668, 0]
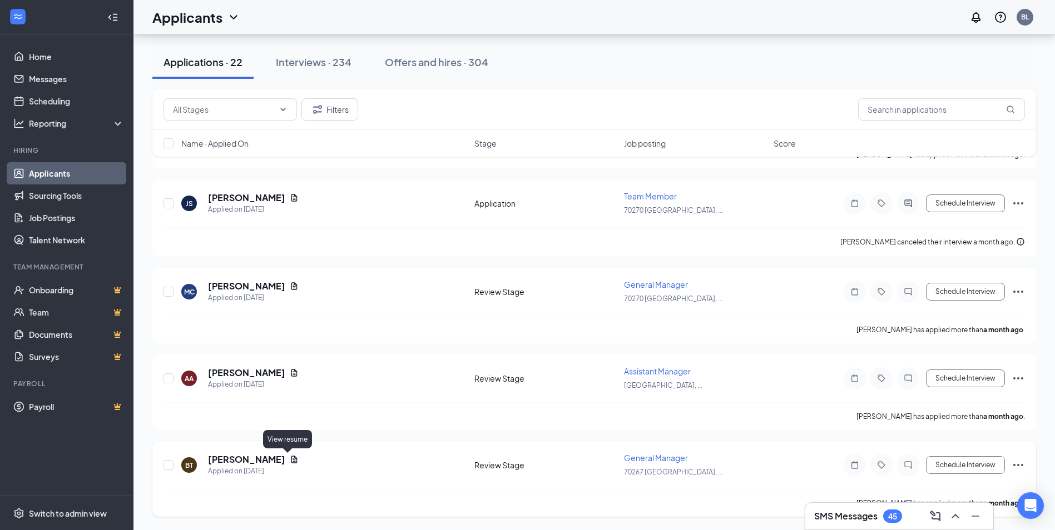
click at [290, 461] on icon "Document" at bounding box center [294, 459] width 9 height 9
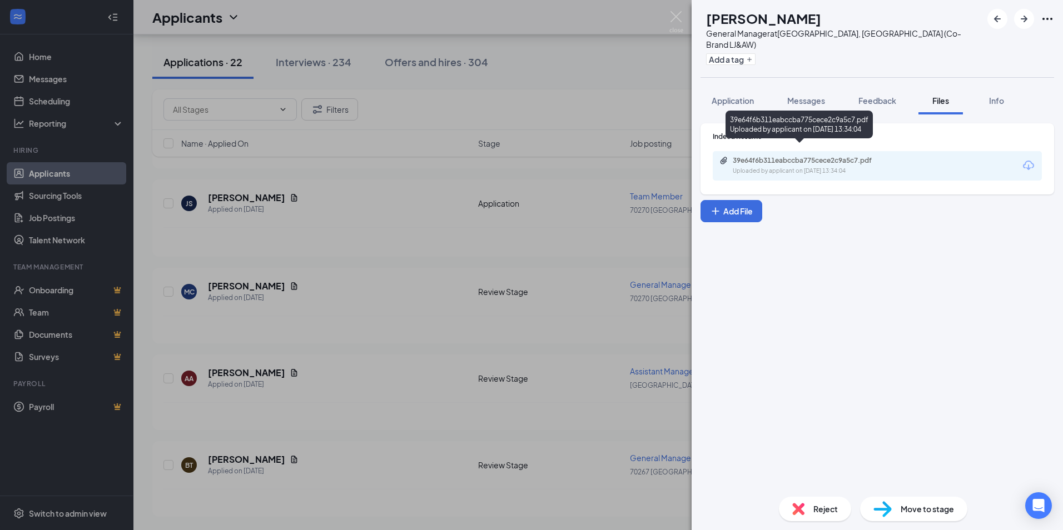
click at [799, 167] on div "Uploaded by applicant on [DATE] 13:34:04" at bounding box center [816, 171] width 167 height 9
click at [675, 14] on img at bounding box center [676, 22] width 14 height 22
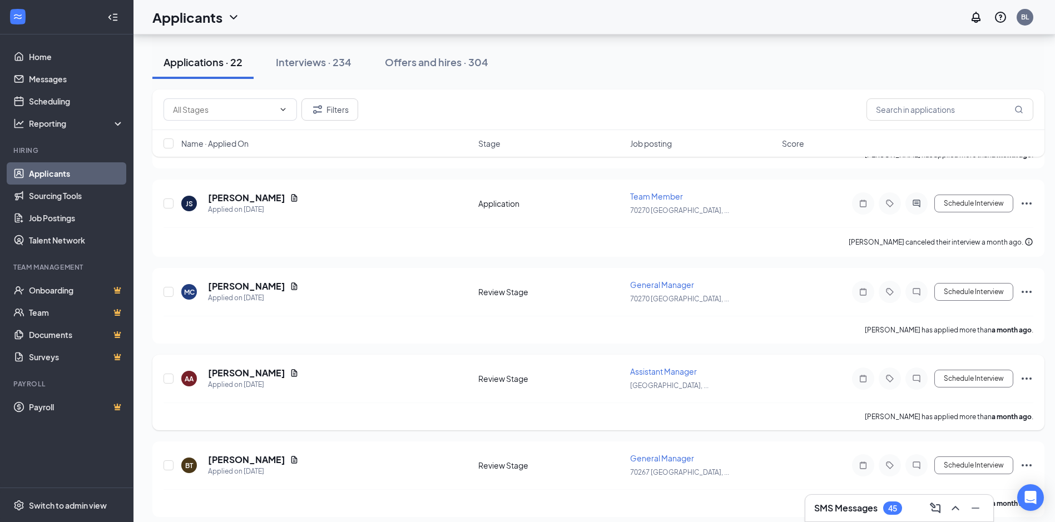
scroll to position [1612, 0]
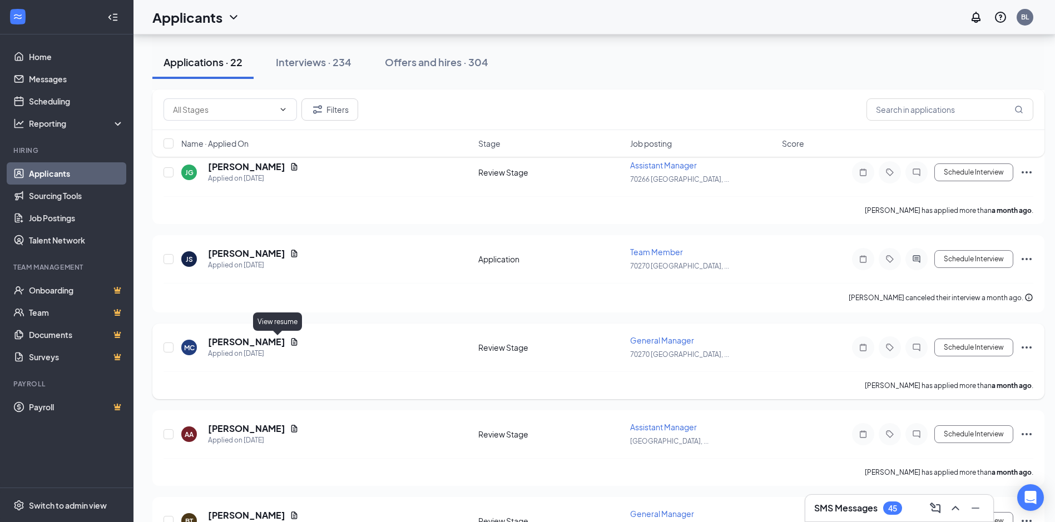
click at [290, 343] on icon "Document" at bounding box center [294, 341] width 9 height 9
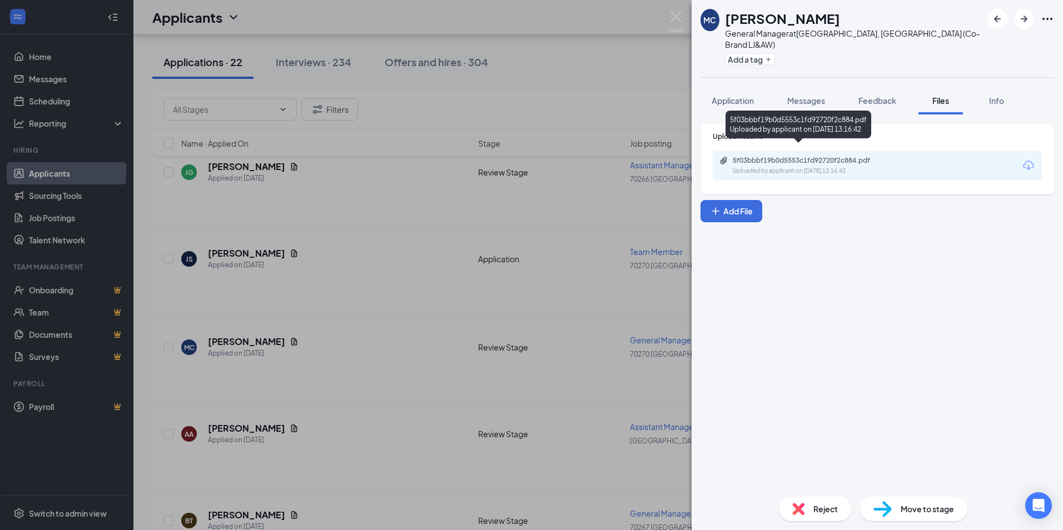
click at [843, 156] on div "5f03bbbf19b0d5553c1fd92720f2c884.pdf" at bounding box center [811, 160] width 156 height 9
click at [677, 16] on img at bounding box center [676, 22] width 14 height 22
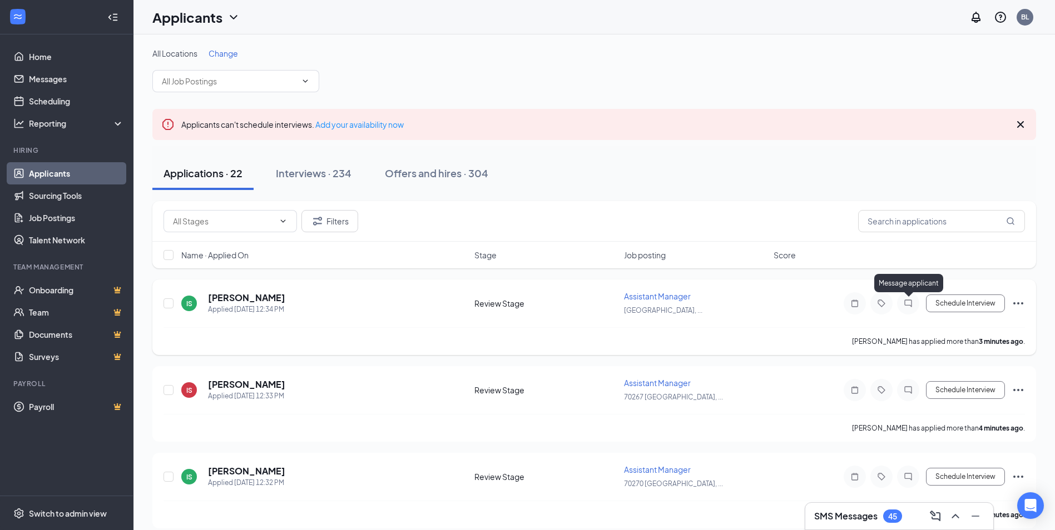
click at [905, 301] on icon "ChatInactive" at bounding box center [907, 303] width 13 height 9
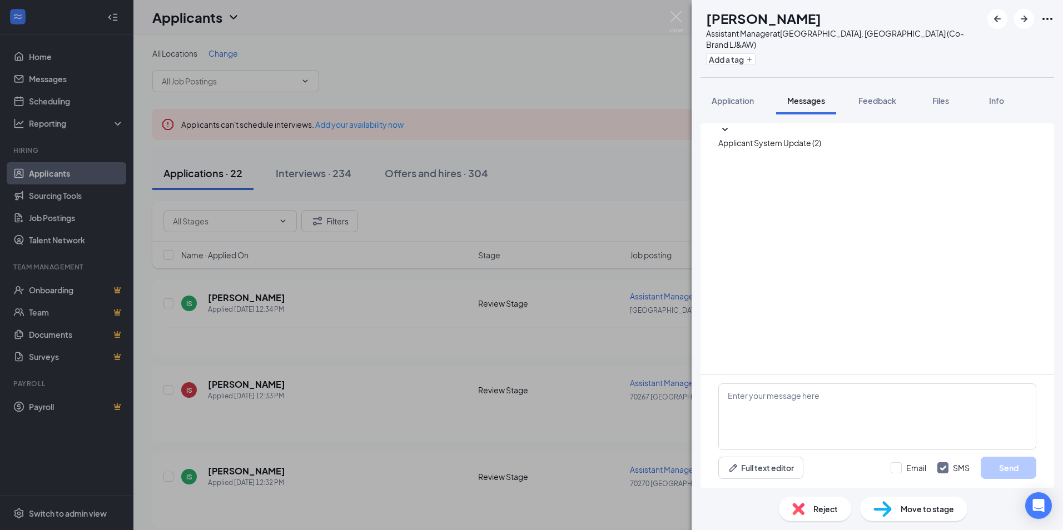
click at [738, 382] on div "Full text editor Email SMS Send" at bounding box center [878, 431] width 354 height 113
click at [736, 393] on textarea at bounding box center [877, 417] width 318 height 67
type textarea "Do you have a resume'"
click at [1002, 468] on button "Send" at bounding box center [1009, 468] width 56 height 22
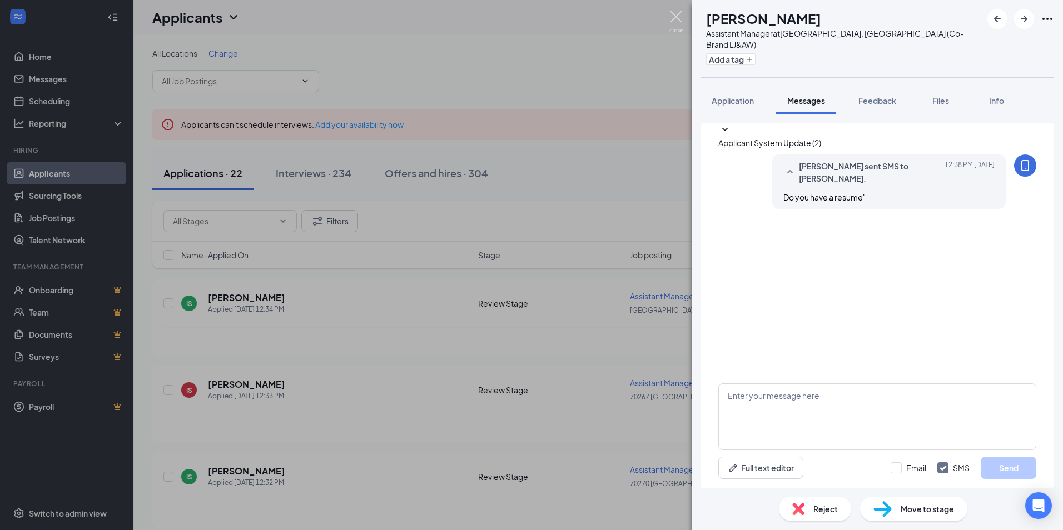
click at [675, 18] on img at bounding box center [676, 22] width 14 height 22
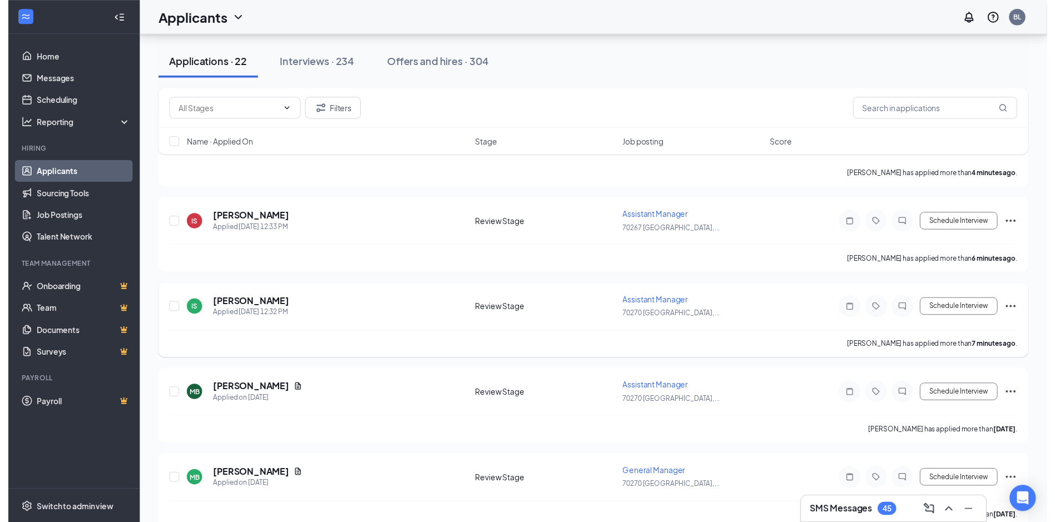
scroll to position [167, 0]
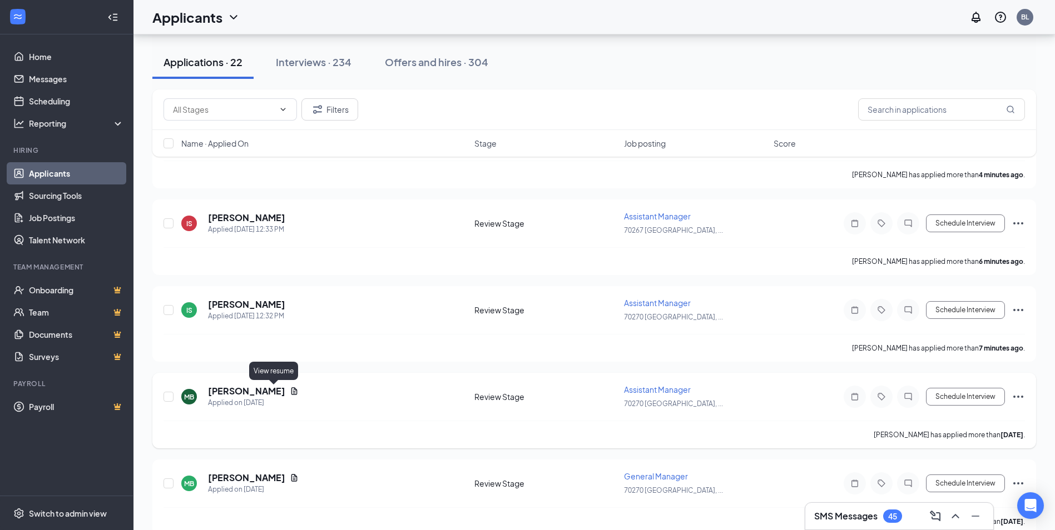
click at [290, 391] on icon "Document" at bounding box center [294, 391] width 9 height 9
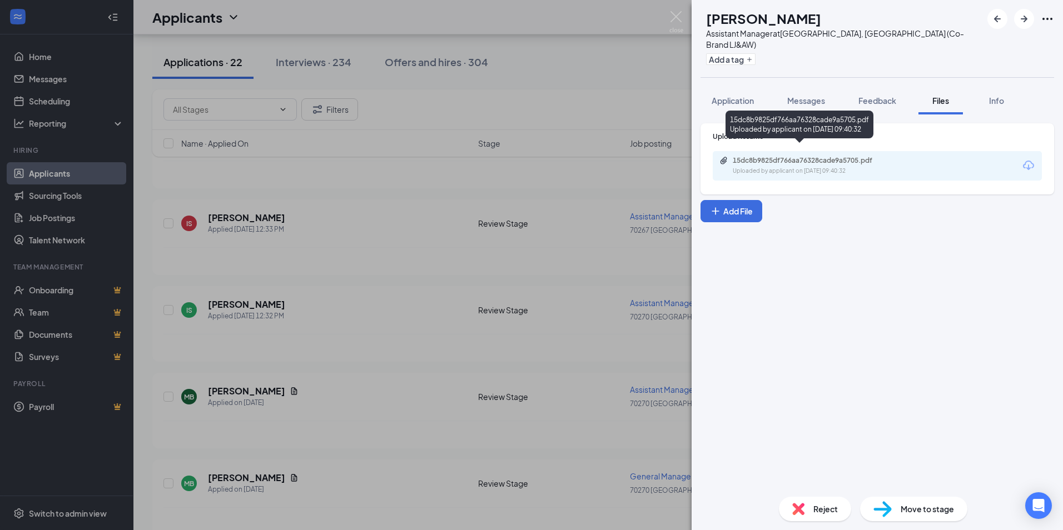
click at [850, 156] on div "15dc8b9825df766aa76328cade9a5705.pdf" at bounding box center [811, 160] width 156 height 9
click at [680, 12] on img at bounding box center [676, 22] width 14 height 22
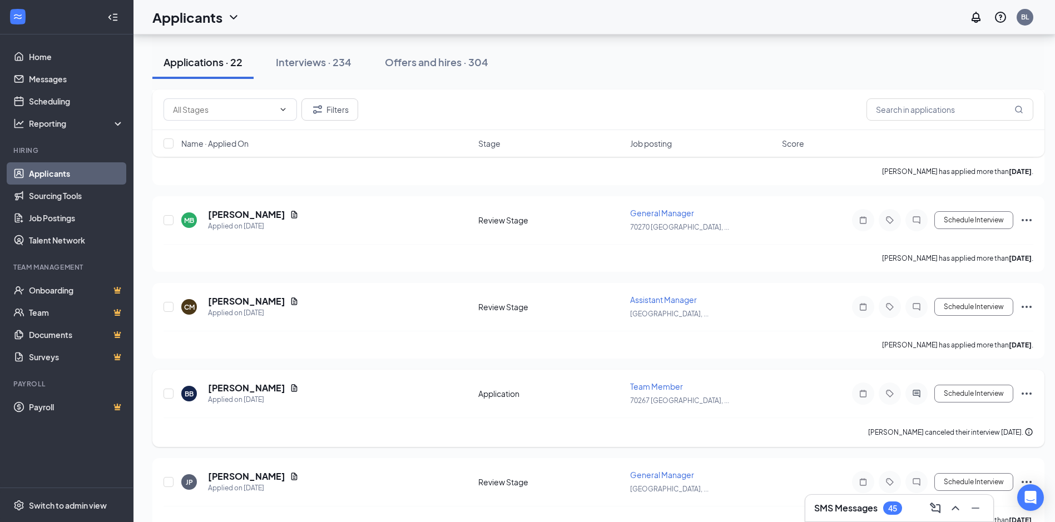
scroll to position [445, 0]
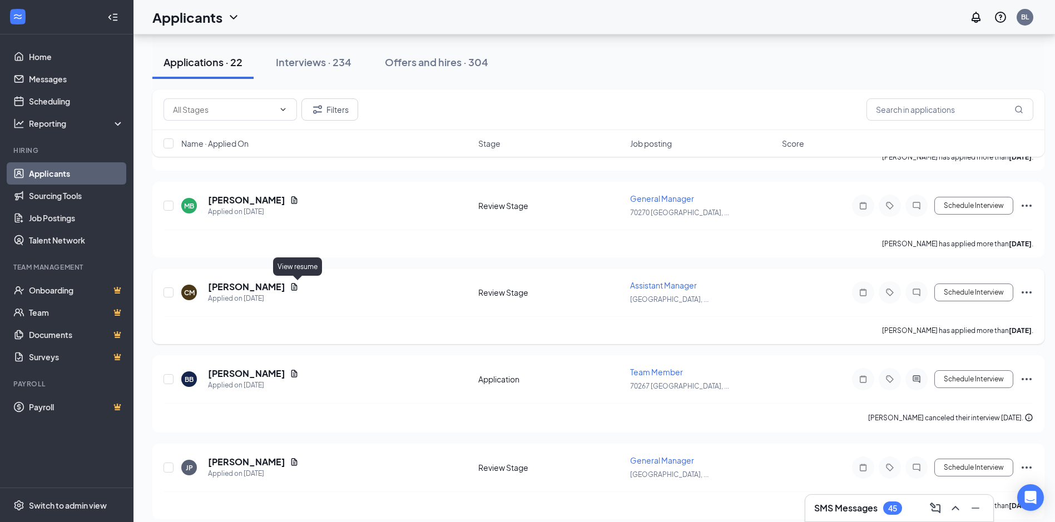
click at [297, 285] on icon "Document" at bounding box center [294, 286] width 6 height 7
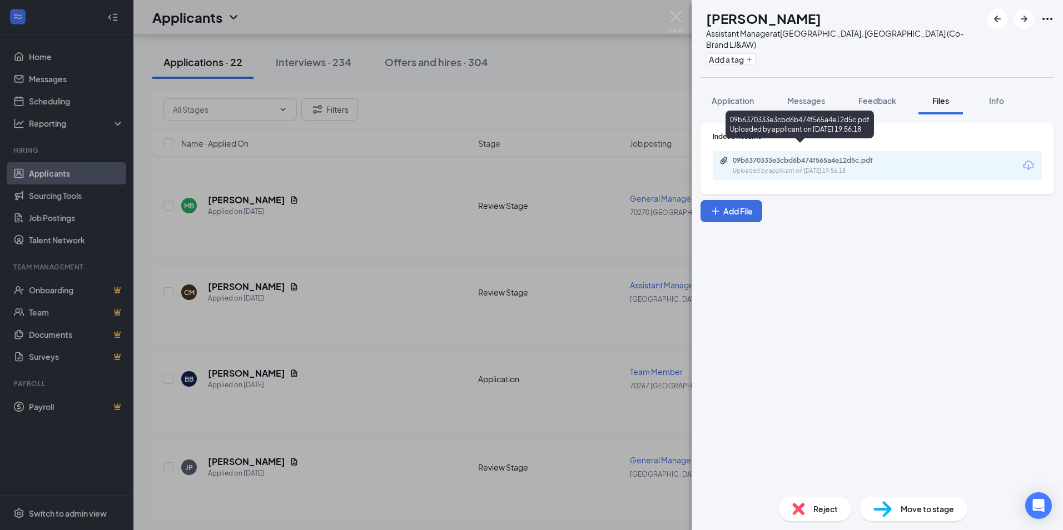
click at [816, 156] on div "09b6370333e3cbd6b474f565a4e12d5c.pdf" at bounding box center [811, 160] width 156 height 9
click at [672, 17] on img at bounding box center [676, 22] width 14 height 22
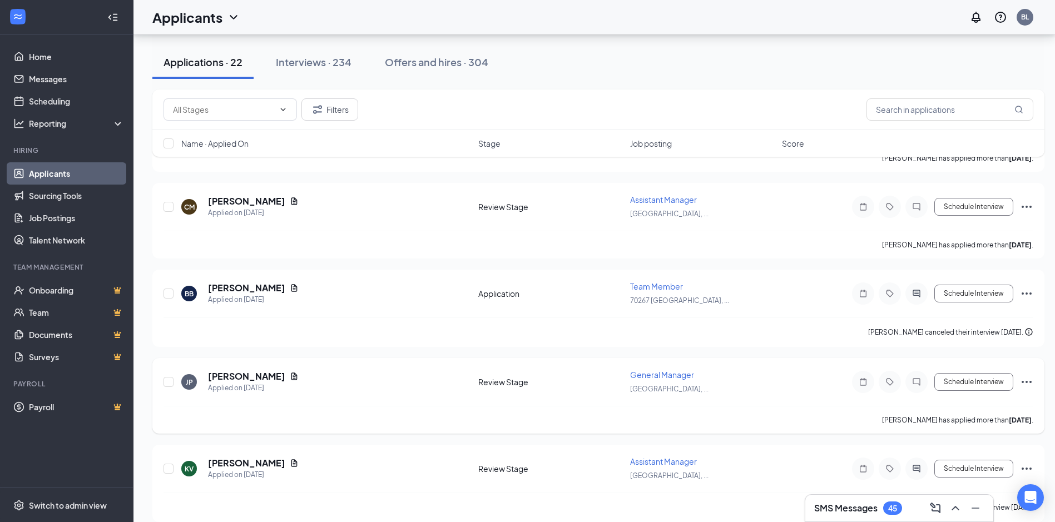
scroll to position [556, 0]
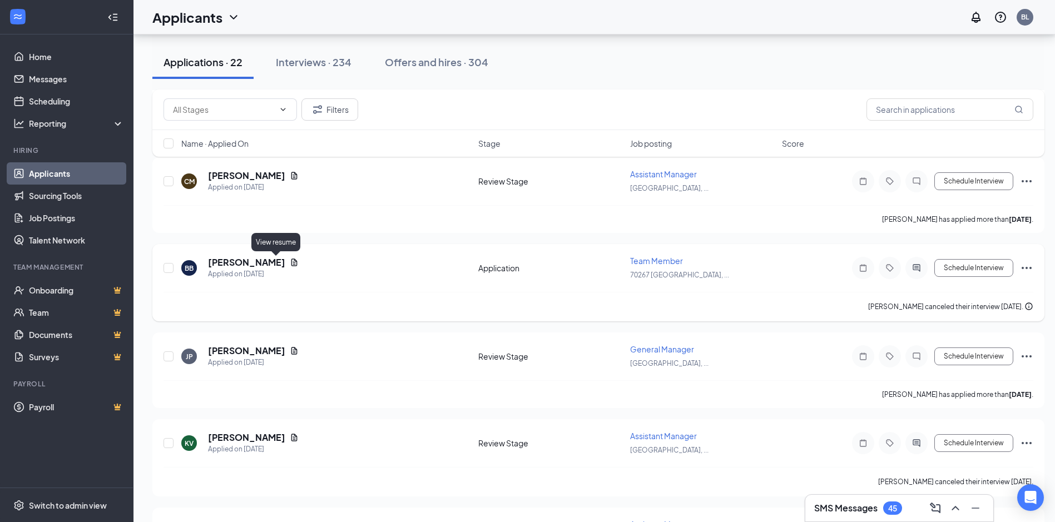
click at [290, 261] on icon "Document" at bounding box center [294, 262] width 9 height 9
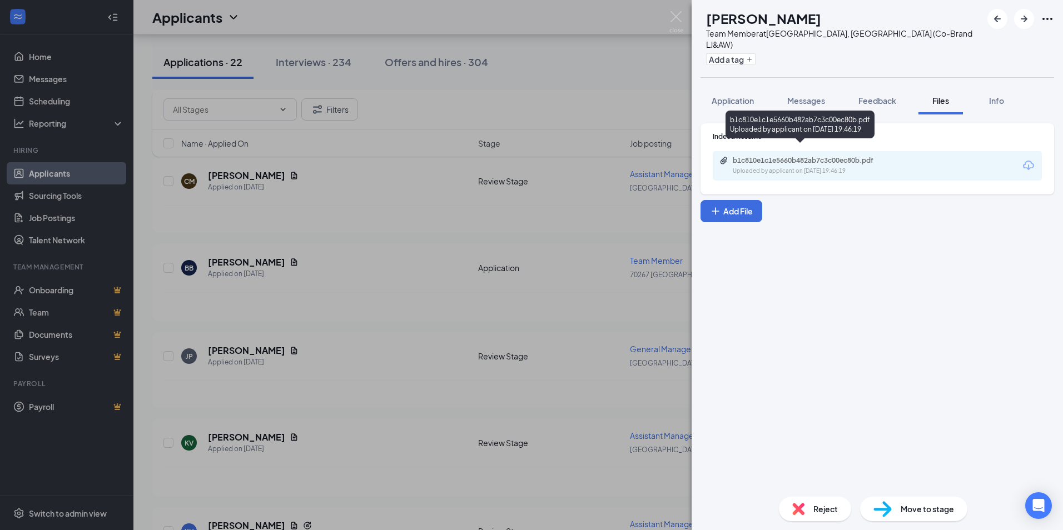
click at [843, 140] on div "b1c810e1c1e5660b482ab7c3c00ec80b.pdf Uploaded by applicant on [DATE] 19:46:19" at bounding box center [800, 127] width 149 height 32
click at [836, 156] on div "b1c810e1c1e5660b482ab7c3c00ec80b.pdf" at bounding box center [811, 160] width 156 height 9
click at [673, 16] on img at bounding box center [676, 22] width 14 height 22
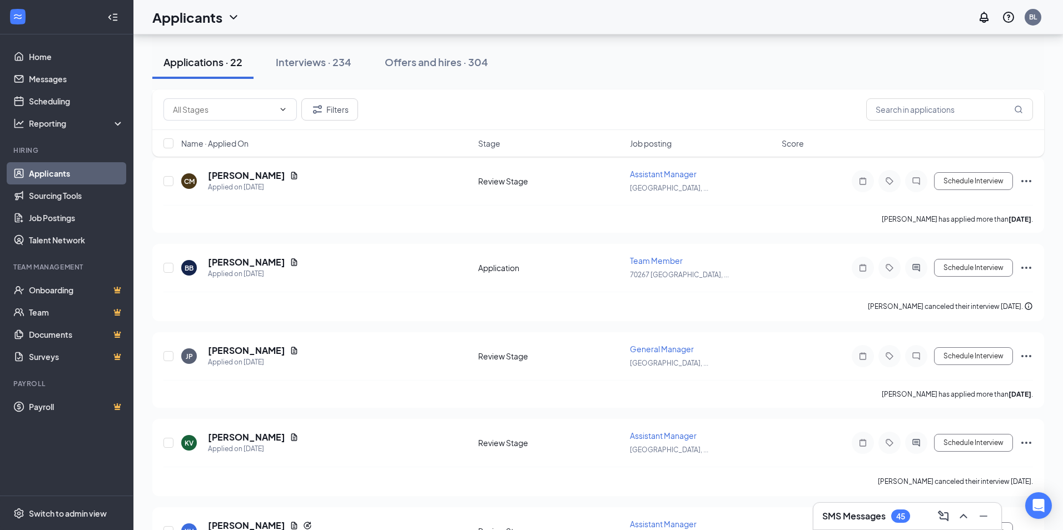
click at [680, 18] on div "Applicants BL" at bounding box center [598, 17] width 930 height 34
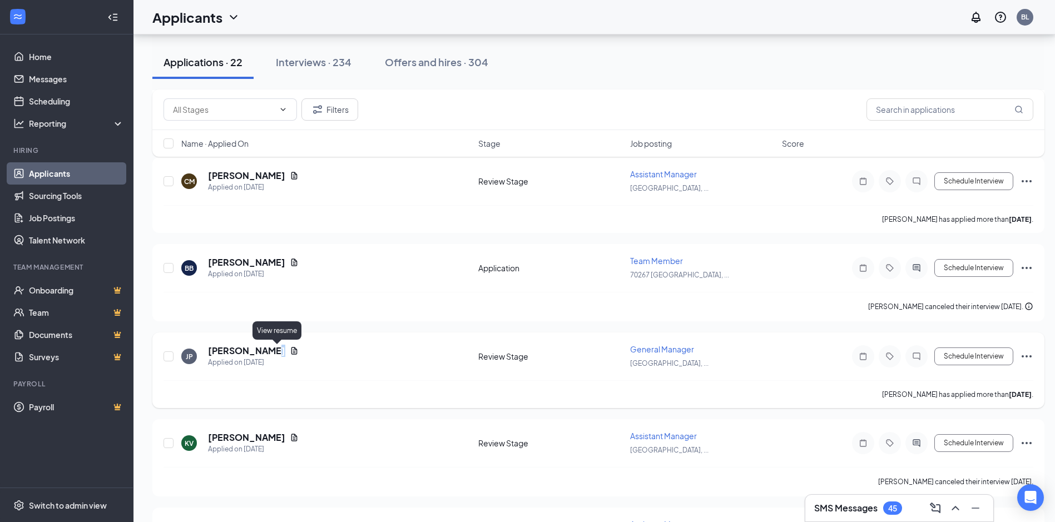
click at [290, 350] on icon "Document" at bounding box center [294, 350] width 9 height 9
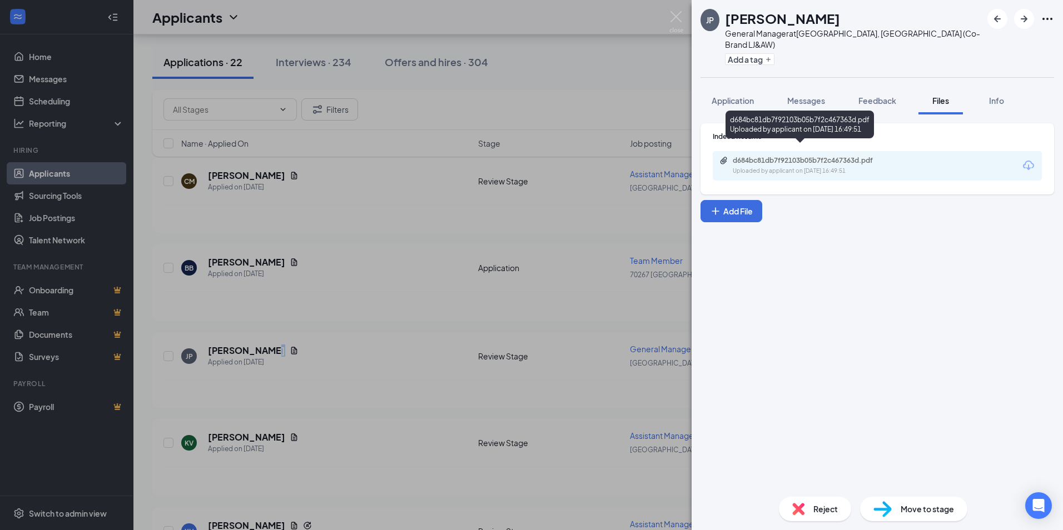
click at [833, 156] on div "d684bc81db7f92103b05b7f2c467363d.pdf" at bounding box center [811, 160] width 156 height 9
click at [678, 18] on img at bounding box center [676, 22] width 14 height 22
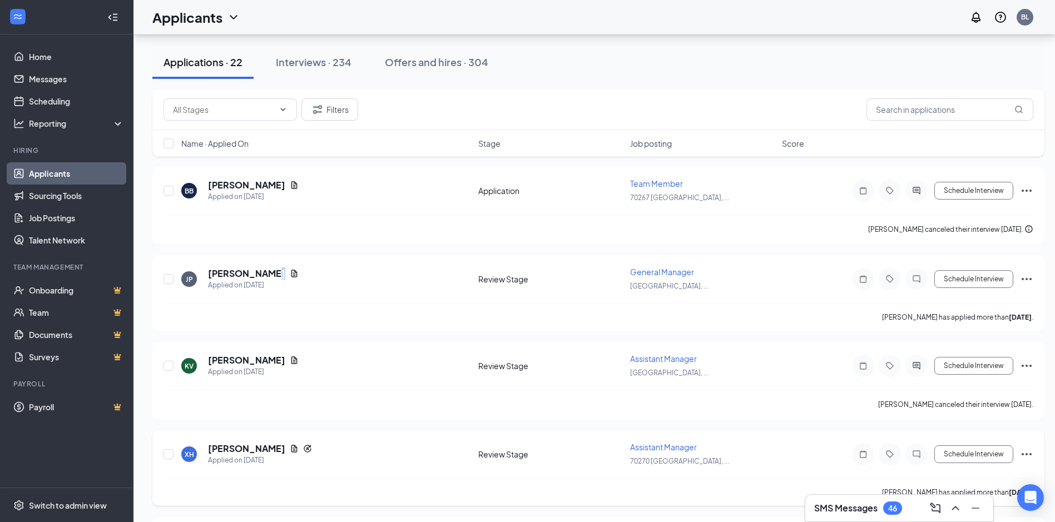
scroll to position [667, 0]
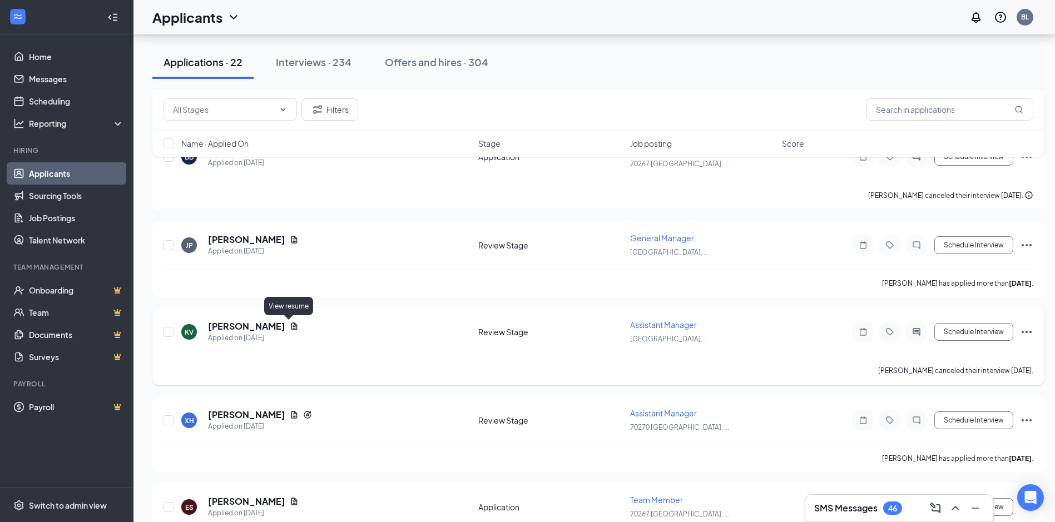
click at [290, 326] on icon "Document" at bounding box center [294, 326] width 9 height 9
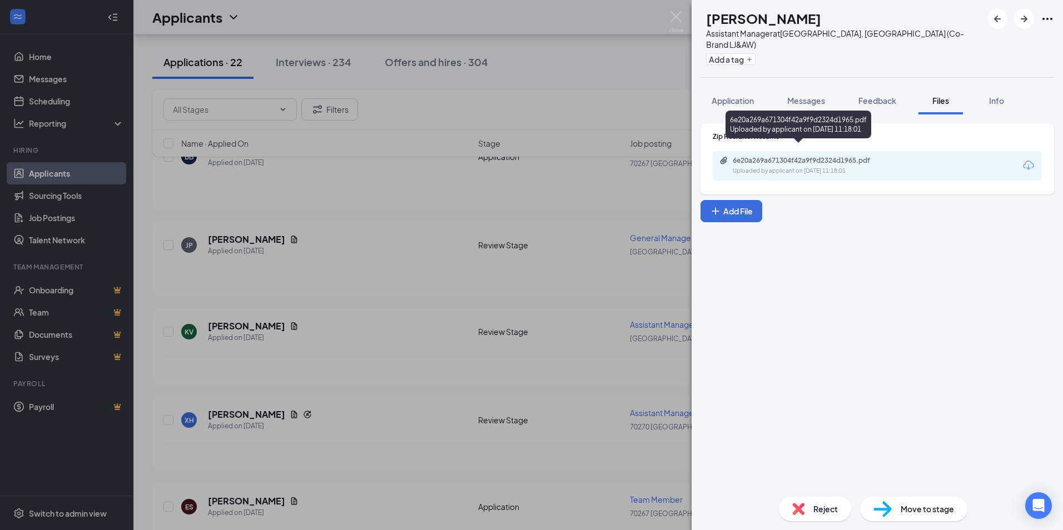
click at [828, 156] on div "6e20a269a671304f42a9f9d2324d1965.pdf" at bounding box center [811, 160] width 156 height 9
click at [674, 14] on img at bounding box center [676, 22] width 14 height 22
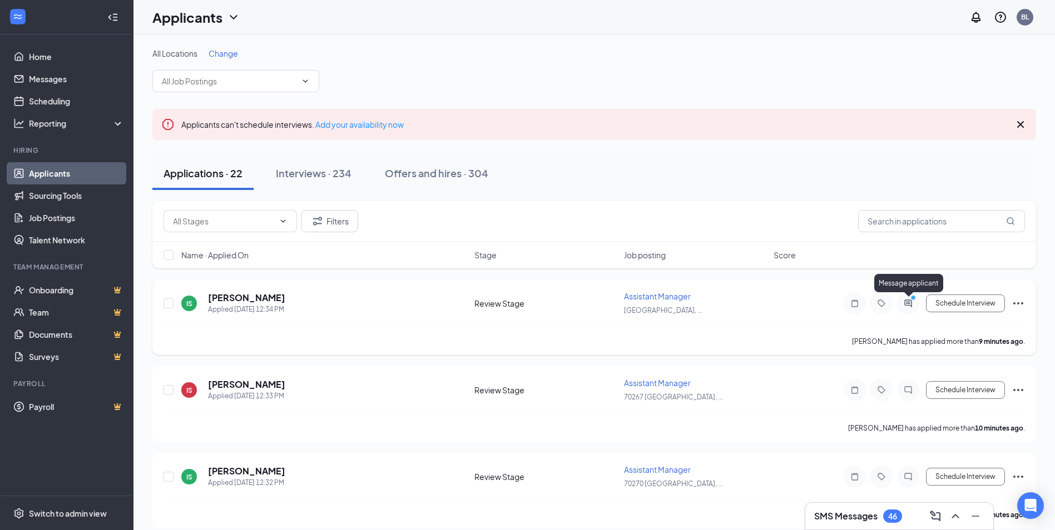
click at [911, 305] on icon "ActiveChat" at bounding box center [907, 303] width 13 height 9
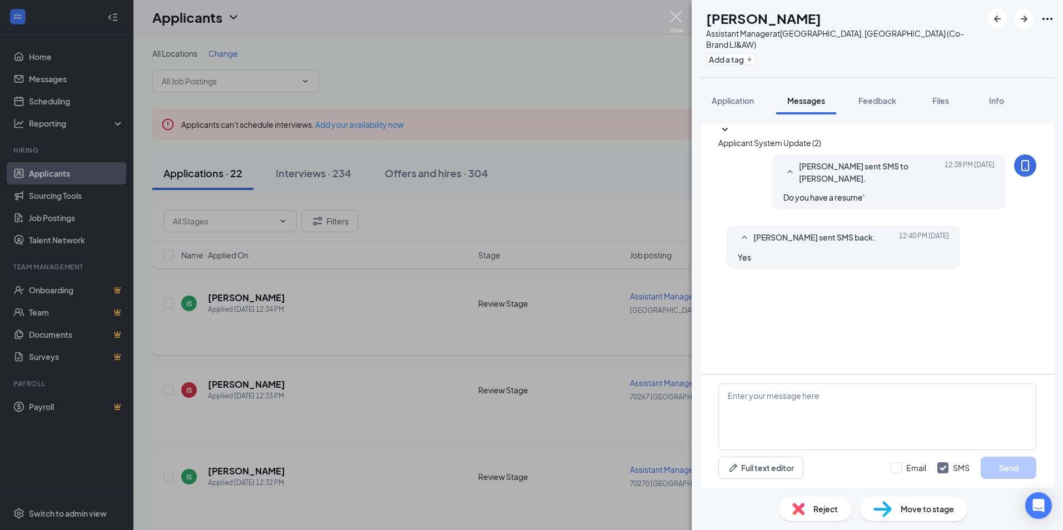
click at [677, 16] on img at bounding box center [676, 22] width 14 height 22
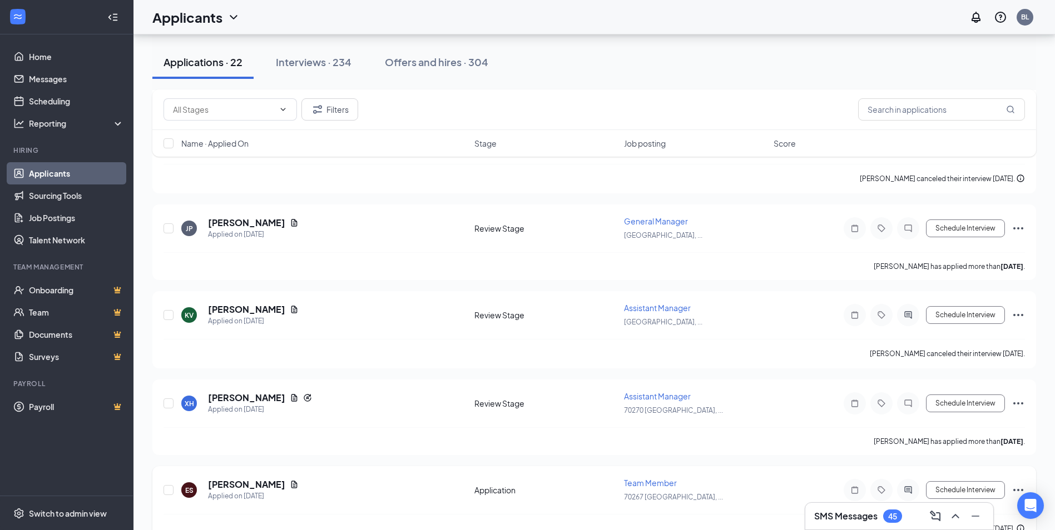
scroll to position [890, 0]
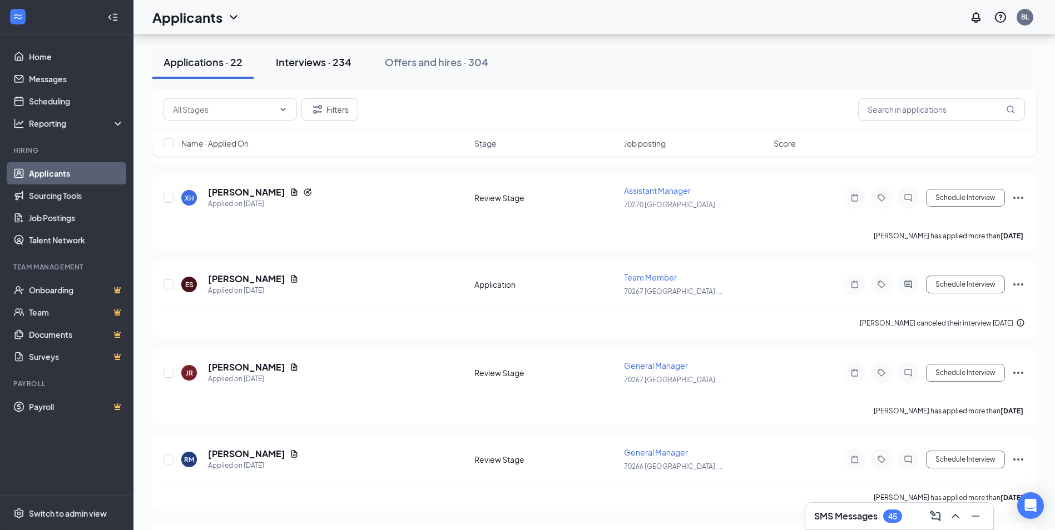
click at [316, 64] on div "Interviews · 234" at bounding box center [314, 62] width 76 height 14
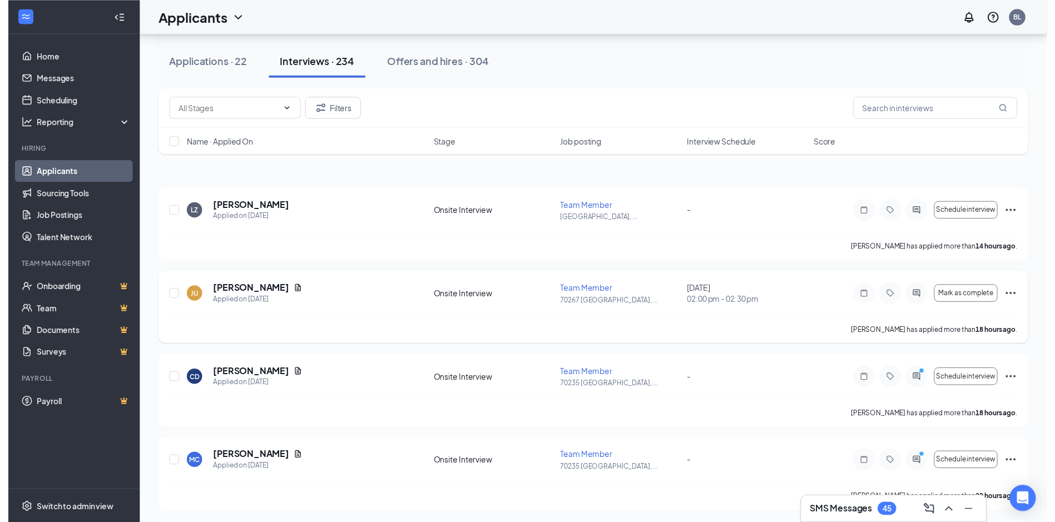
scroll to position [167, 0]
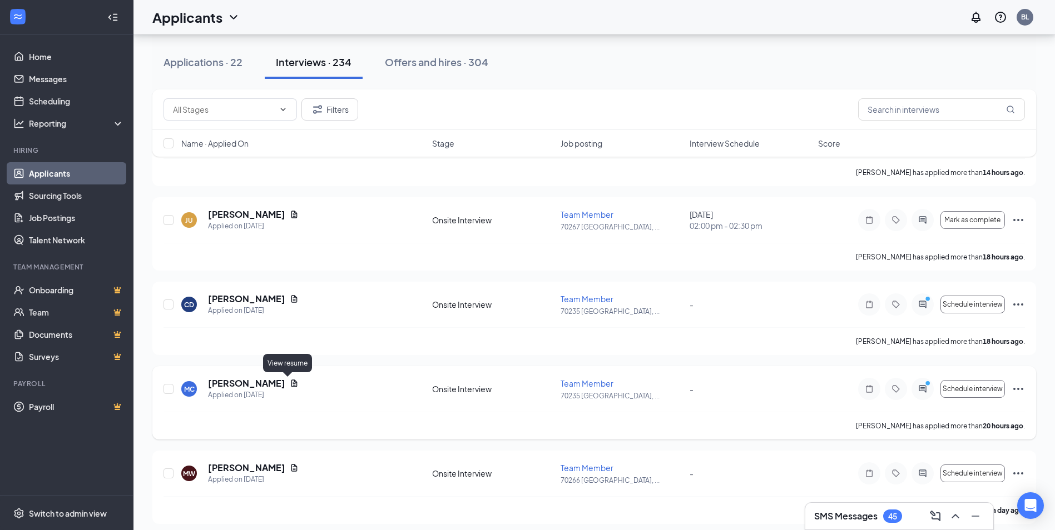
click at [290, 381] on icon "Document" at bounding box center [294, 383] width 9 height 9
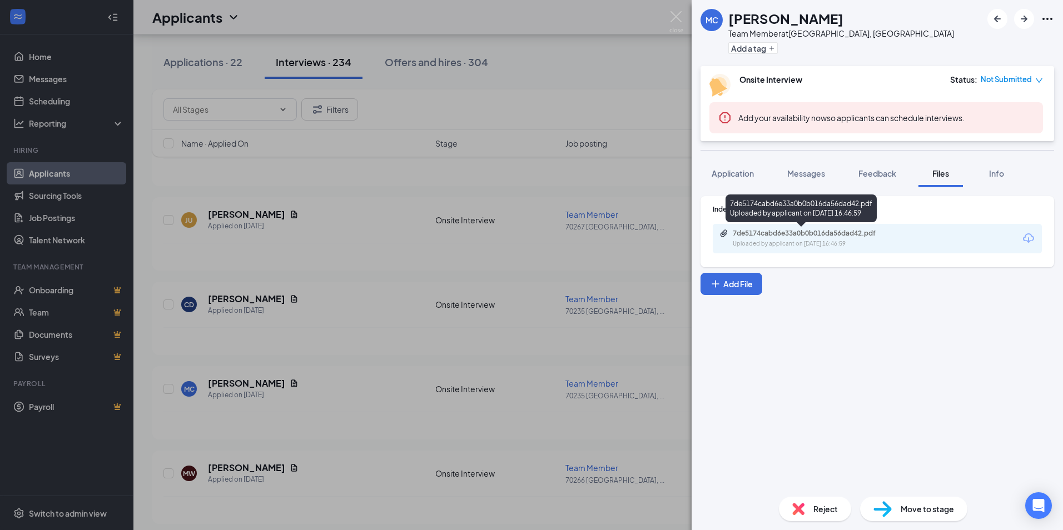
click at [831, 237] on div "7de5174cabd6e33a0b0b016da56dad42.pdf" at bounding box center [811, 233] width 156 height 9
click at [673, 17] on img at bounding box center [676, 22] width 14 height 22
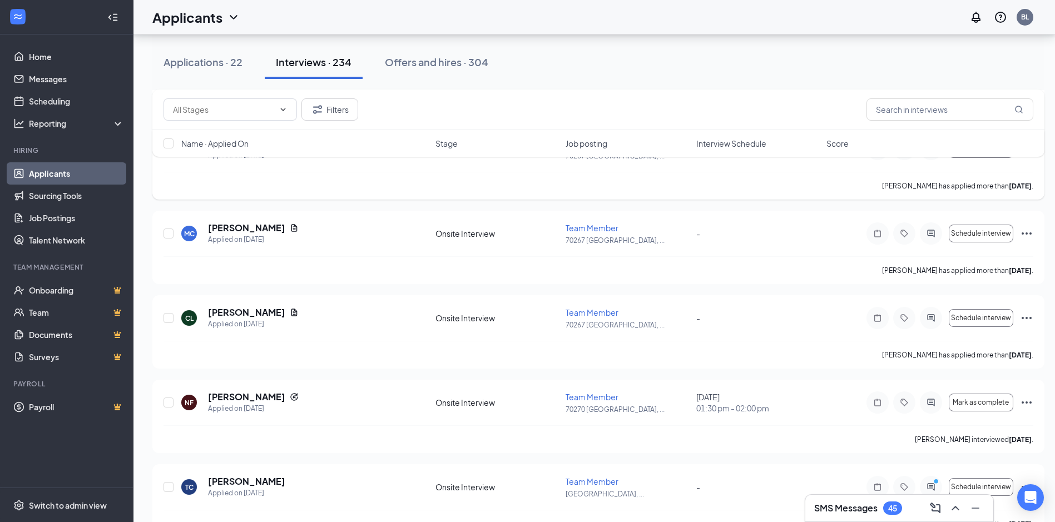
scroll to position [1334, 0]
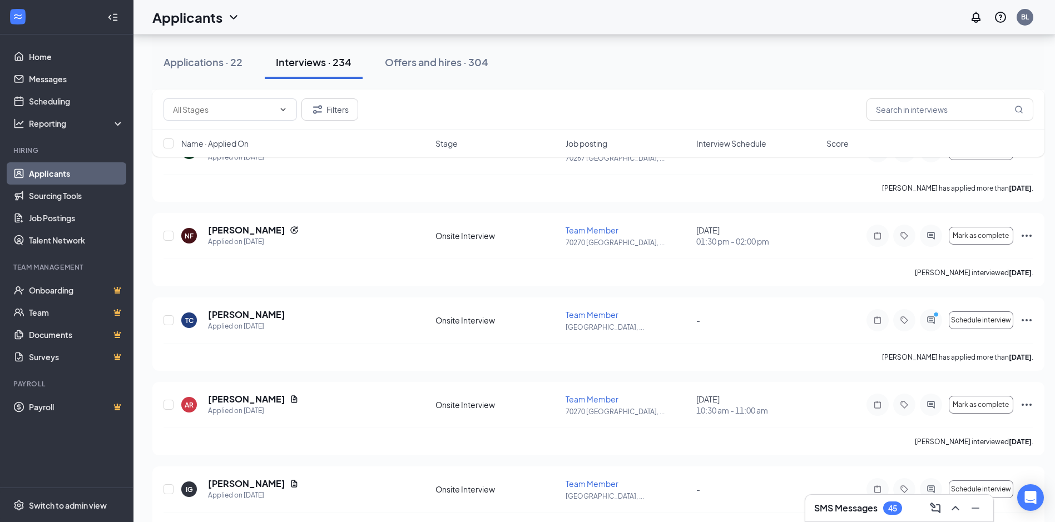
click at [891, 510] on div "45" at bounding box center [892, 508] width 9 height 9
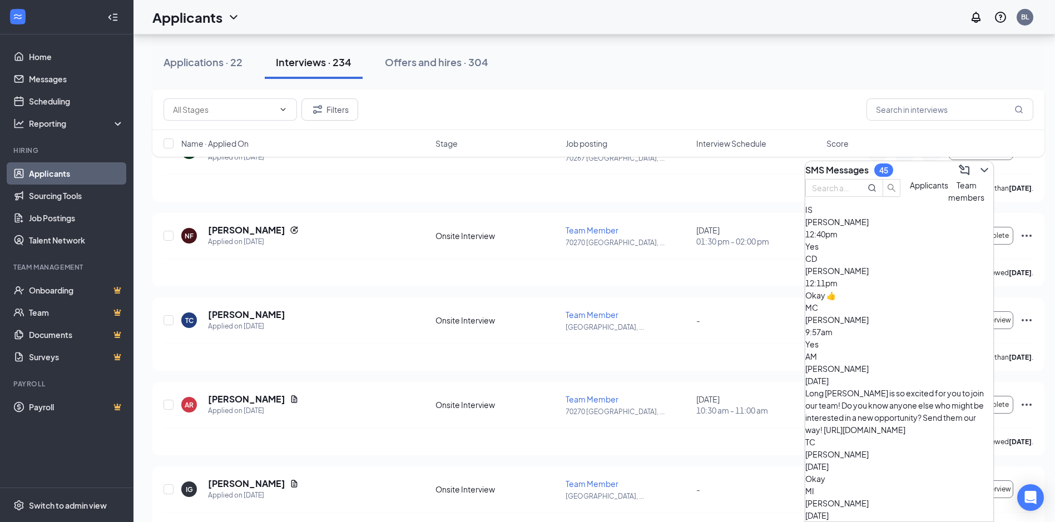
click at [935, 301] on div "Okay 👍" at bounding box center [899, 295] width 188 height 12
click at [934, 345] on div "Yes" at bounding box center [899, 344] width 188 height 12
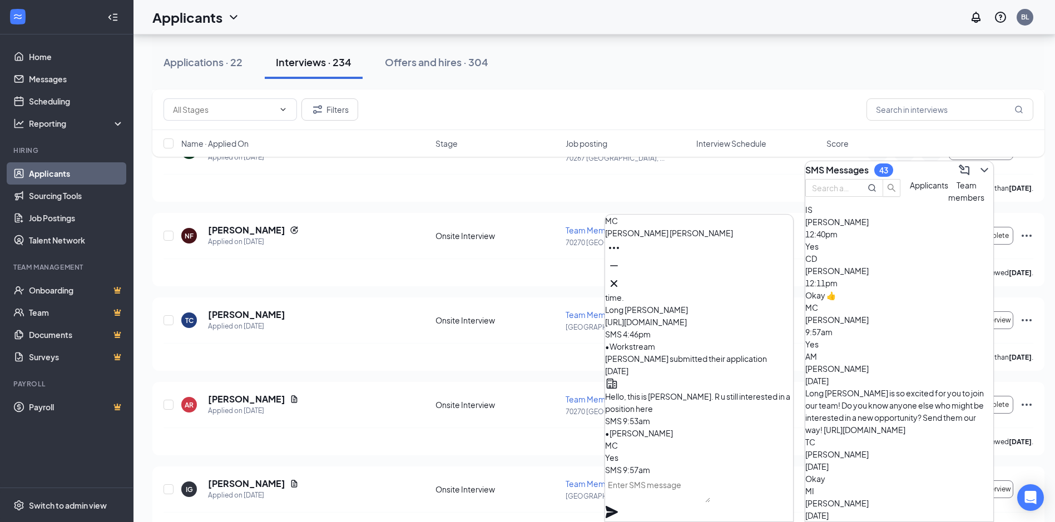
click at [920, 366] on div "[PERSON_NAME] [DATE]" at bounding box center [899, 374] width 188 height 24
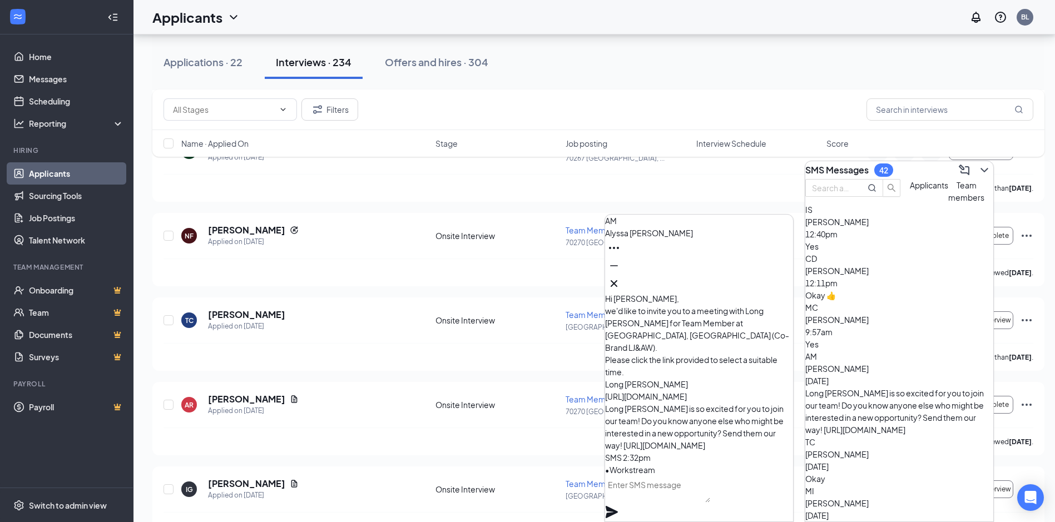
click at [919, 448] on div "[PERSON_NAME] [DATE]" at bounding box center [899, 460] width 188 height 24
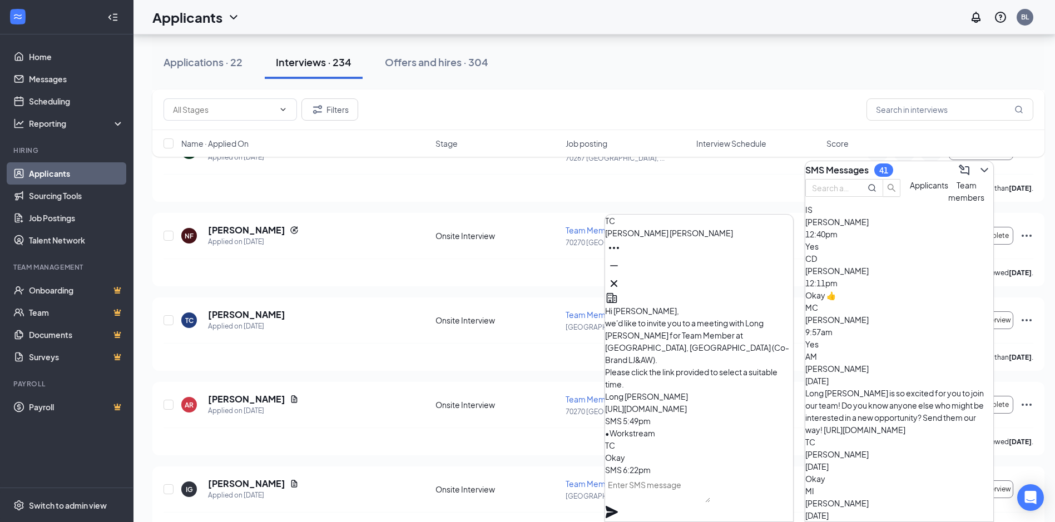
click at [912, 497] on div "[PERSON_NAME] [DATE]" at bounding box center [899, 509] width 188 height 24
click at [731, 72] on div "Applications · 22 Interviews · 234 Offers and hires · 304" at bounding box center [598, 62] width 892 height 33
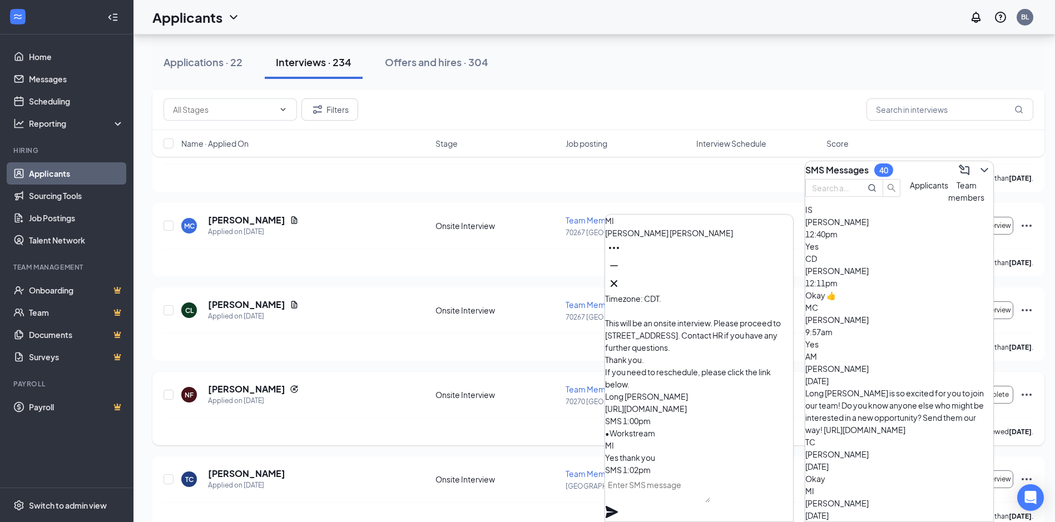
scroll to position [1168, 0]
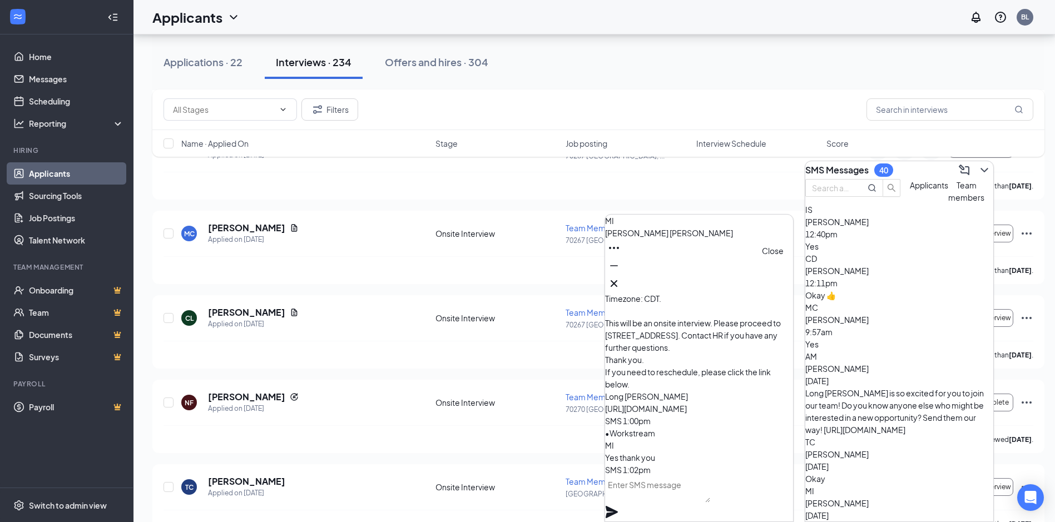
click at [620, 277] on icon "Cross" at bounding box center [613, 283] width 13 height 13
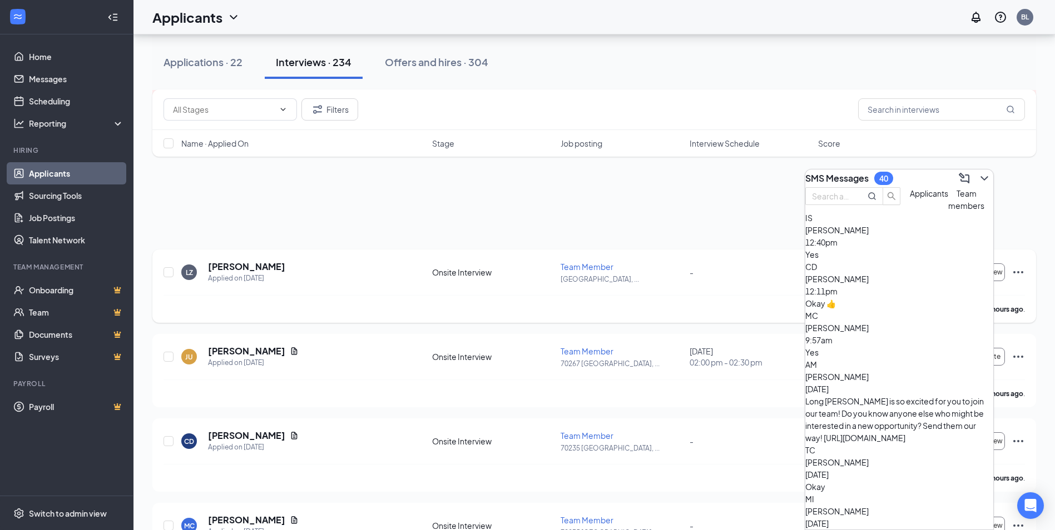
scroll to position [0, 0]
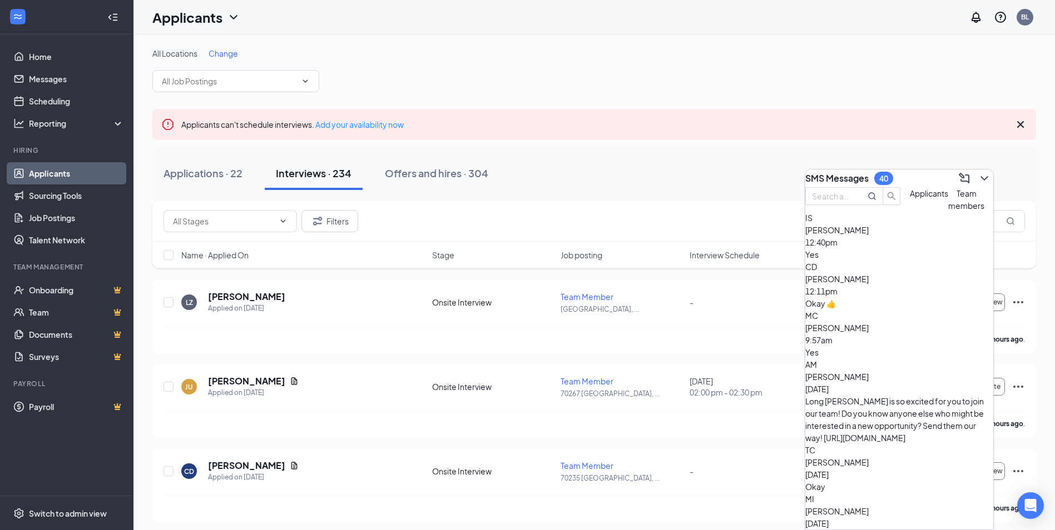
click at [1020, 123] on icon "Cross" at bounding box center [1020, 124] width 7 height 7
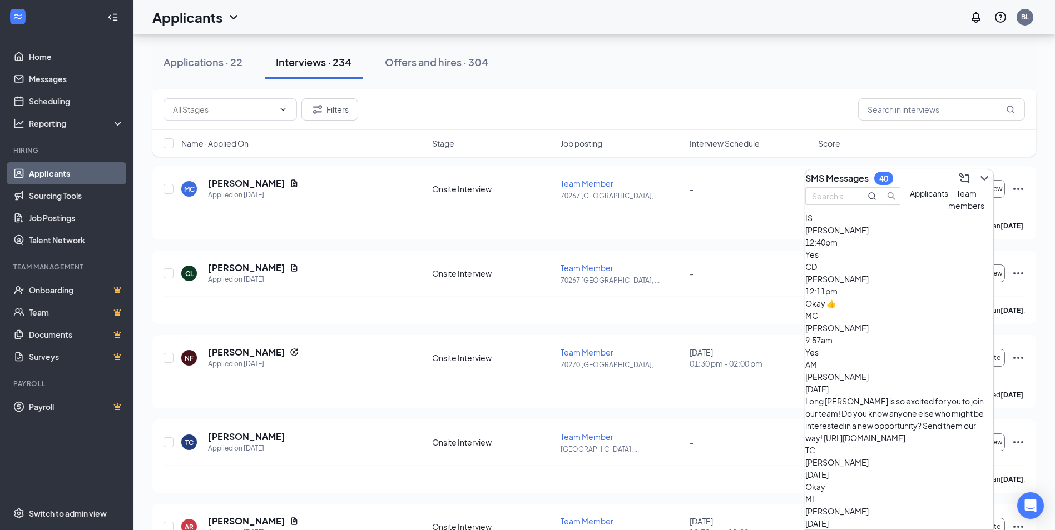
scroll to position [1056, 0]
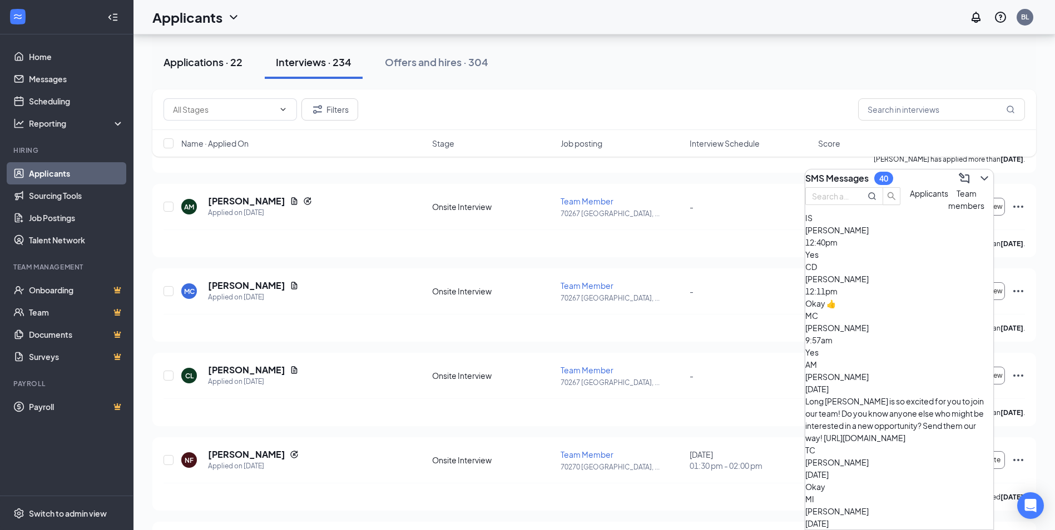
click at [204, 65] on div "Applications · 22" at bounding box center [202, 62] width 79 height 14
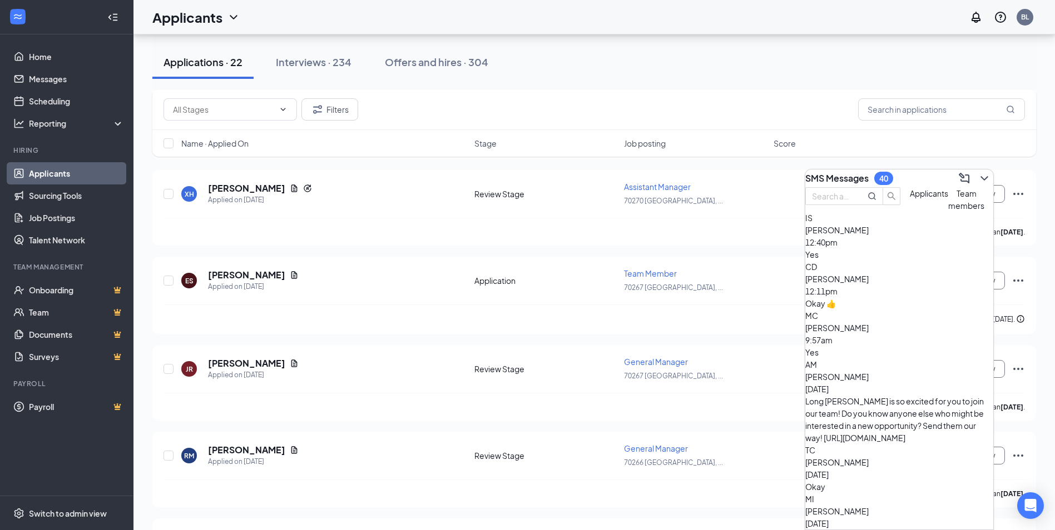
scroll to position [892, 0]
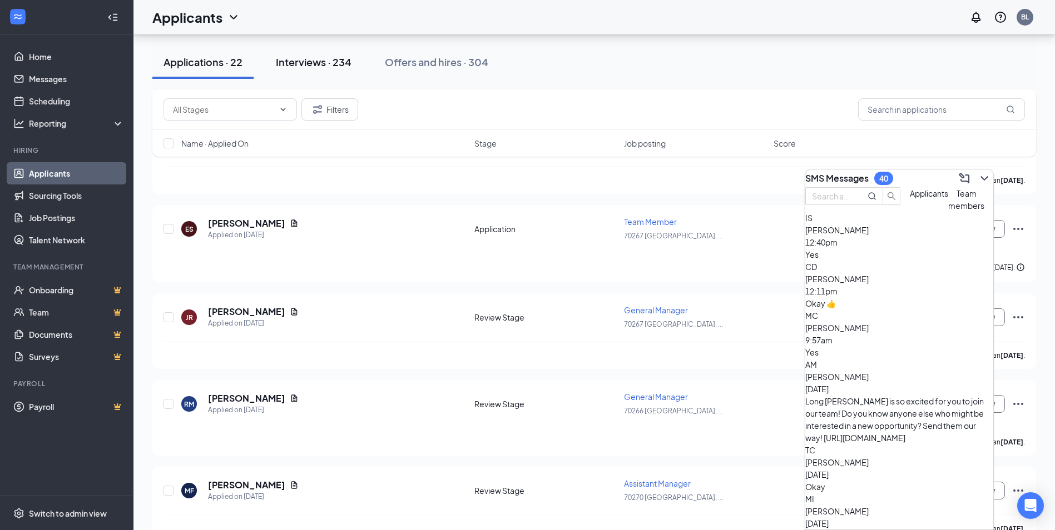
click at [312, 62] on div "Interviews · 234" at bounding box center [314, 62] width 76 height 14
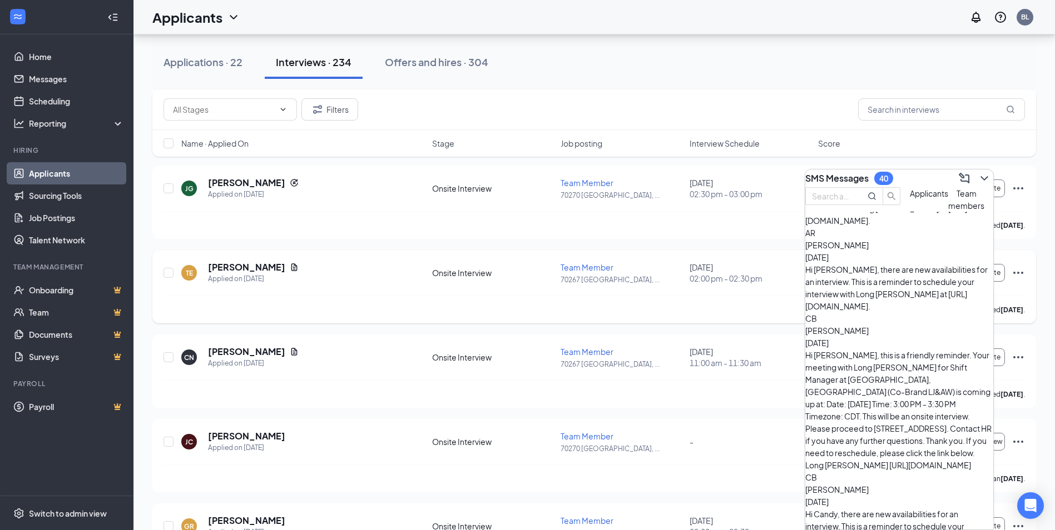
scroll to position [9427, 0]
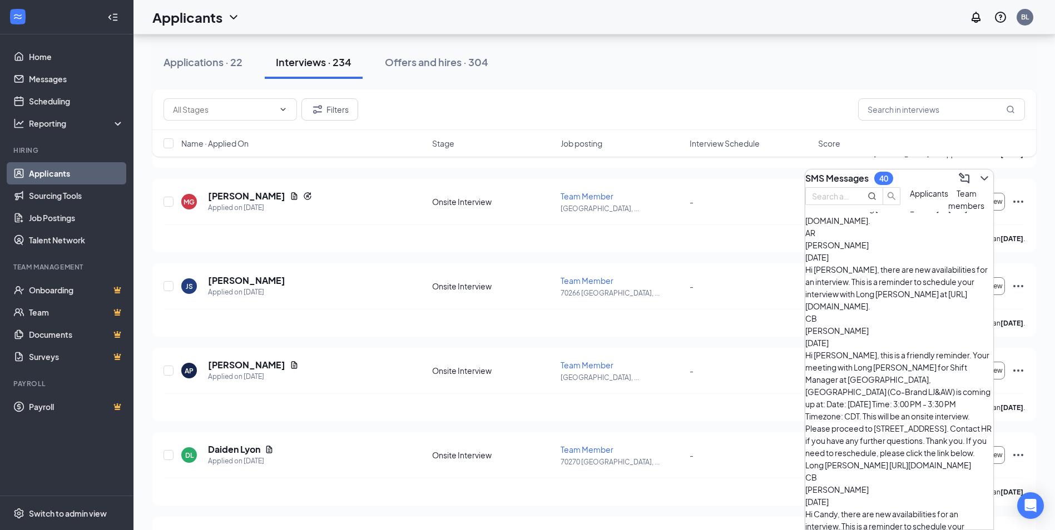
click at [599, 66] on div "Applications · 22 Interviews · 234 Offers and hires · 304" at bounding box center [593, 62] width 883 height 33
click at [980, 176] on icon "ChevronDown" at bounding box center [983, 178] width 7 height 4
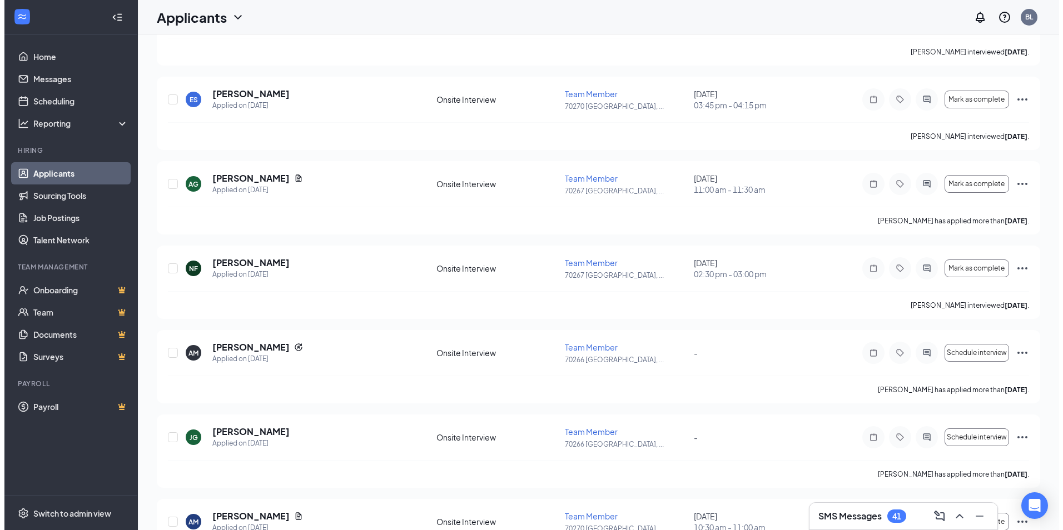
scroll to position [0, 0]
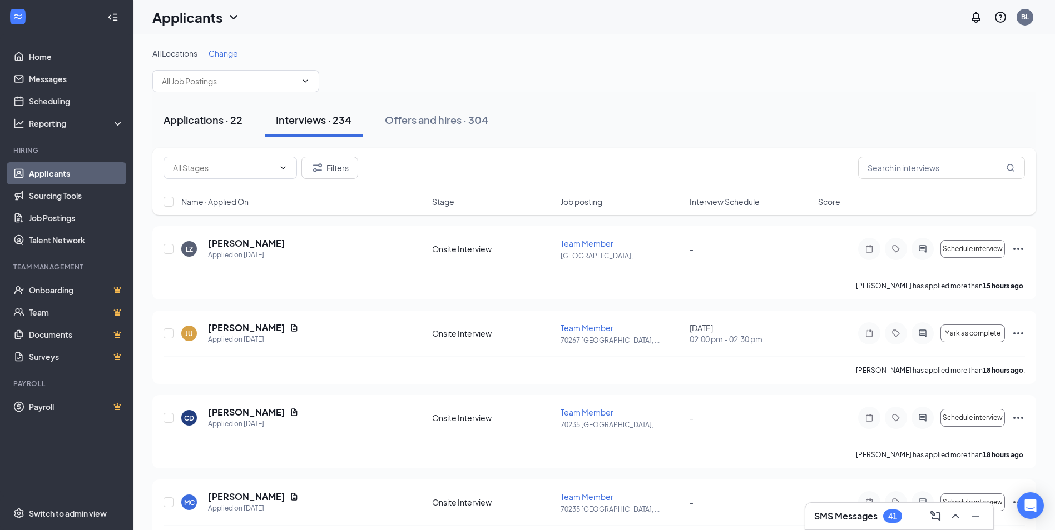
click at [200, 118] on div "Applications · 22" at bounding box center [202, 120] width 79 height 14
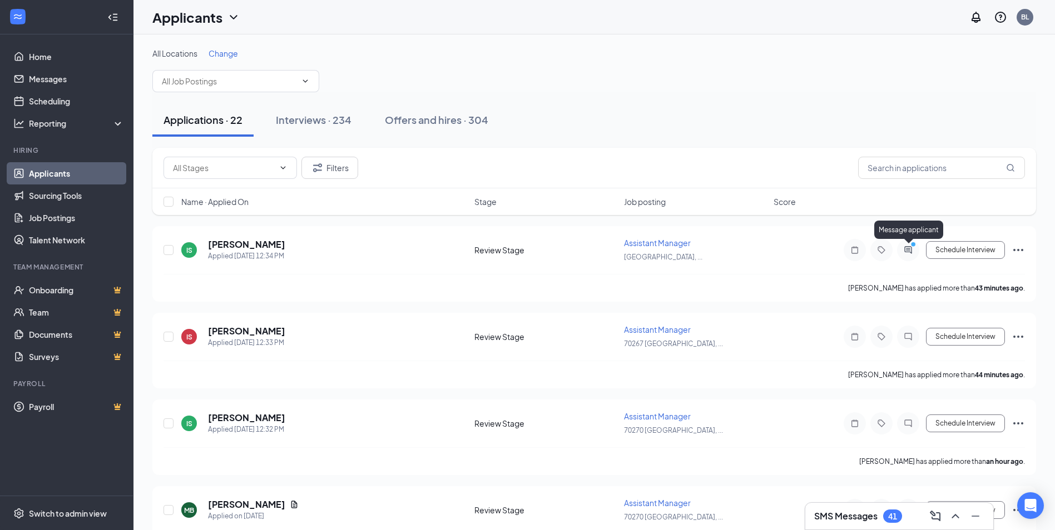
click at [911, 243] on div "Message applicant" at bounding box center [908, 232] width 69 height 23
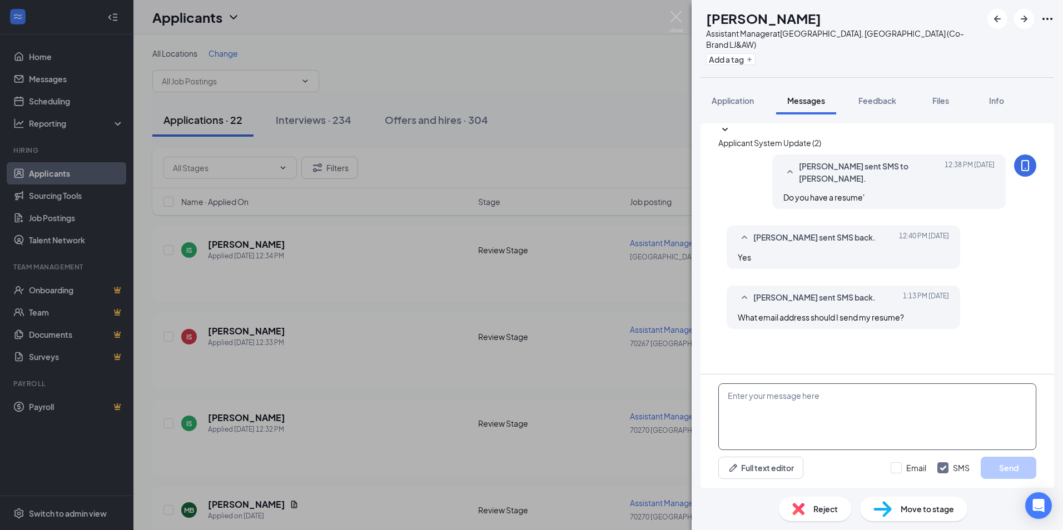
click at [732, 396] on textarea at bounding box center [877, 417] width 318 height 67
type textarea "add it to your application"
click at [1002, 470] on button "Send" at bounding box center [1009, 468] width 56 height 22
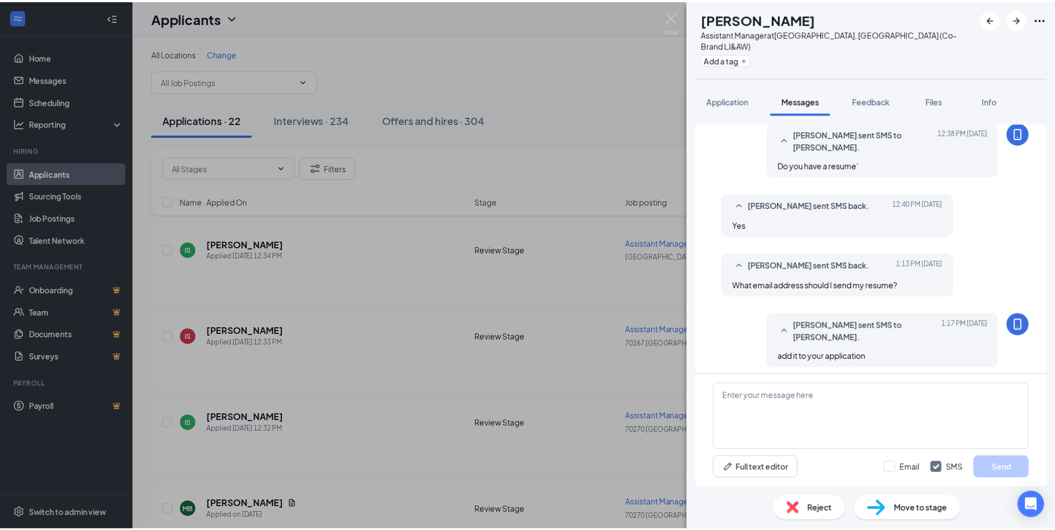
scroll to position [33, 0]
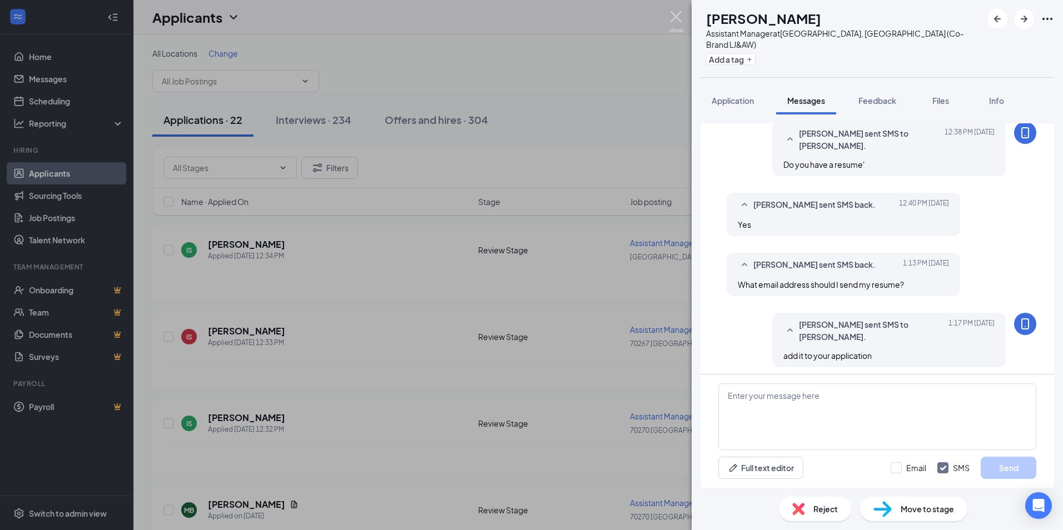
drag, startPoint x: 678, startPoint y: 16, endPoint x: 687, endPoint y: 17, distance: 9.0
click at [678, 15] on img at bounding box center [676, 22] width 14 height 22
